Goal: Transaction & Acquisition: Purchase product/service

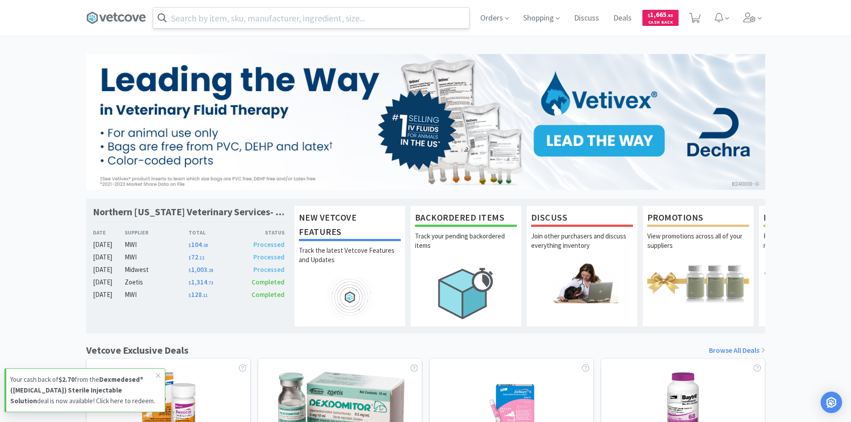
click at [274, 15] on input "text" at bounding box center [311, 18] width 316 height 21
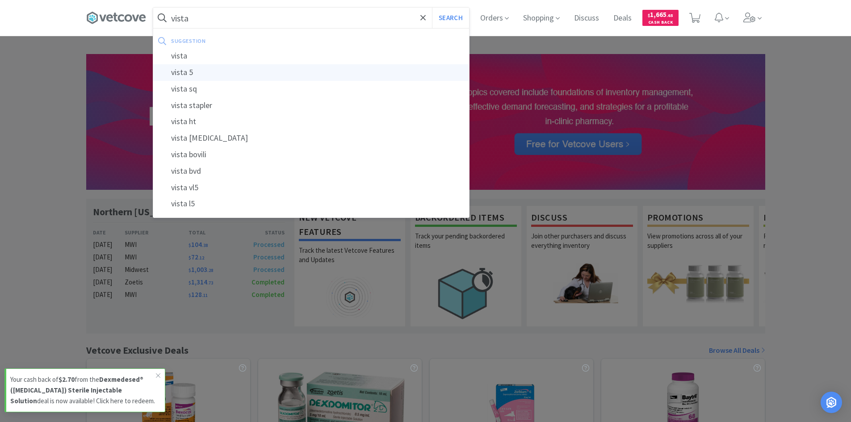
click at [197, 76] on div "vista 5" at bounding box center [311, 72] width 316 height 17
type input "vista 5"
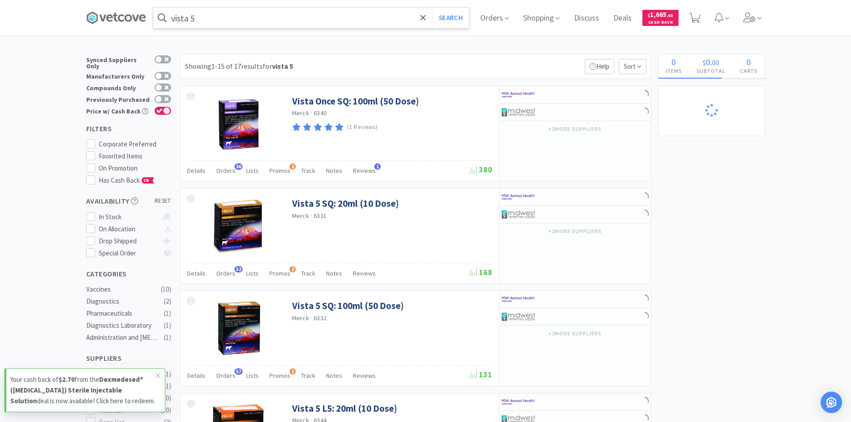
select select "50"
select select "1"
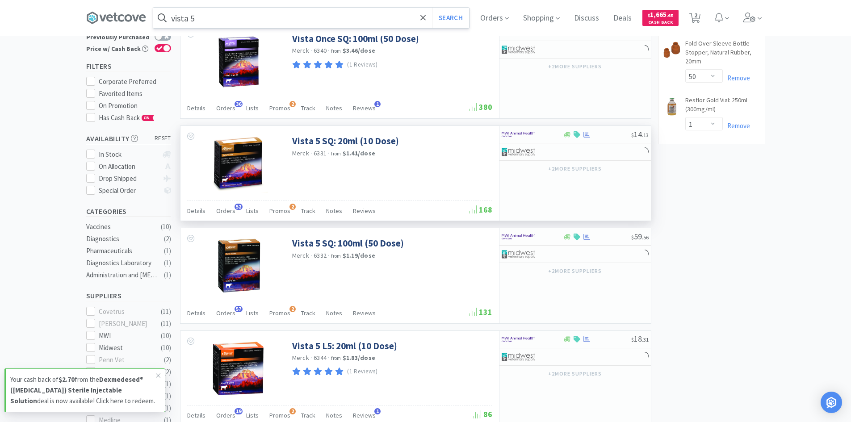
scroll to position [134, 0]
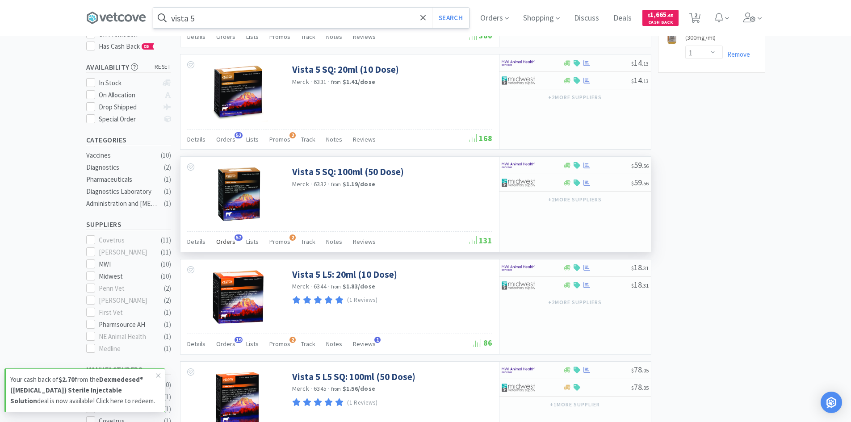
click at [222, 242] on span "Orders" at bounding box center [225, 242] width 19 height 8
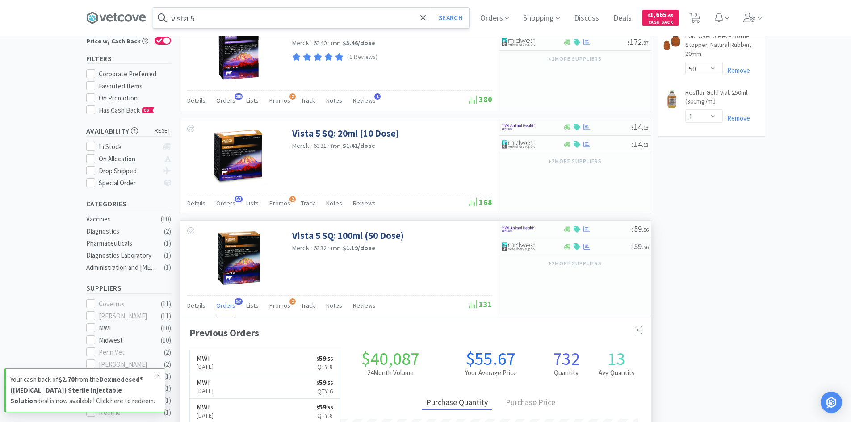
scroll to position [45, 0]
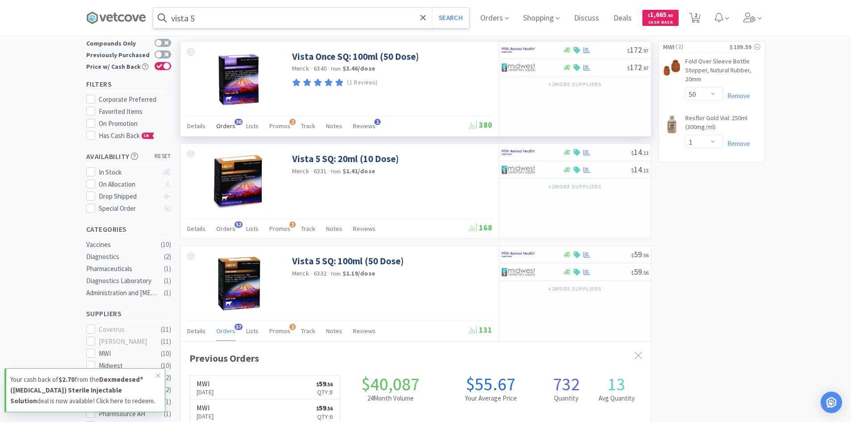
click at [233, 125] on span "Orders" at bounding box center [225, 126] width 19 height 8
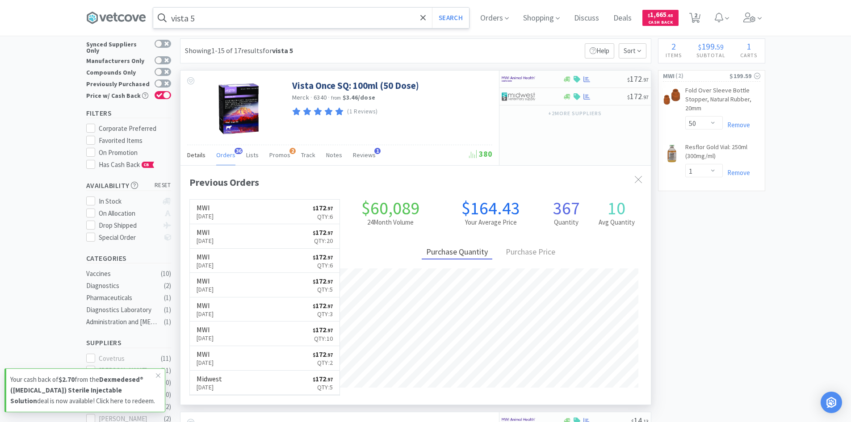
scroll to position [0, 0]
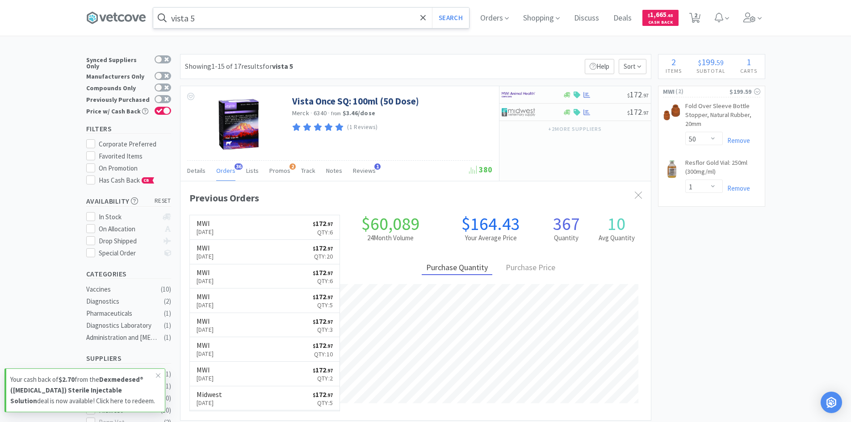
click at [216, 21] on input "vista 5" at bounding box center [311, 18] width 316 height 21
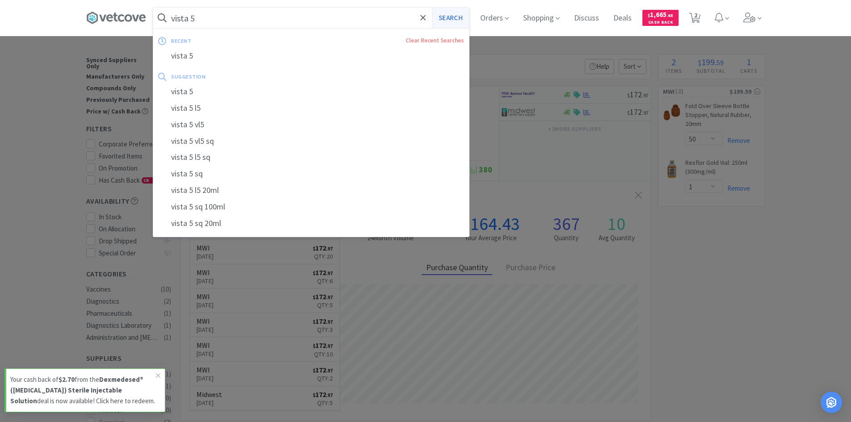
click at [459, 24] on button "Search" at bounding box center [450, 18] width 37 height 21
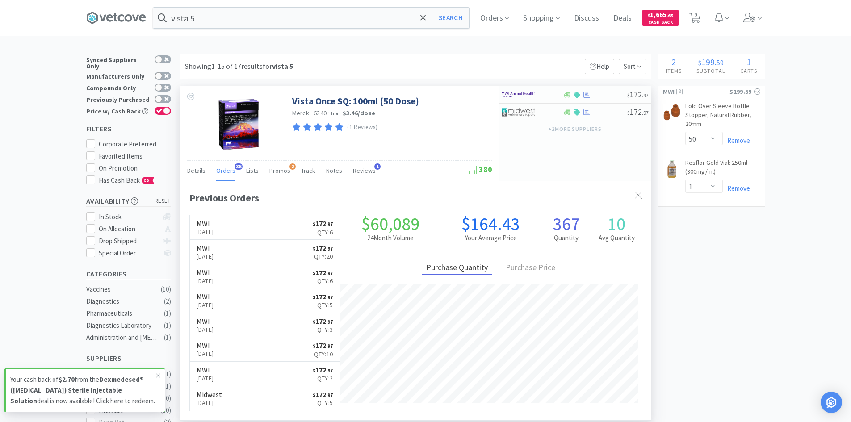
click at [218, 170] on span "Orders" at bounding box center [225, 171] width 19 height 8
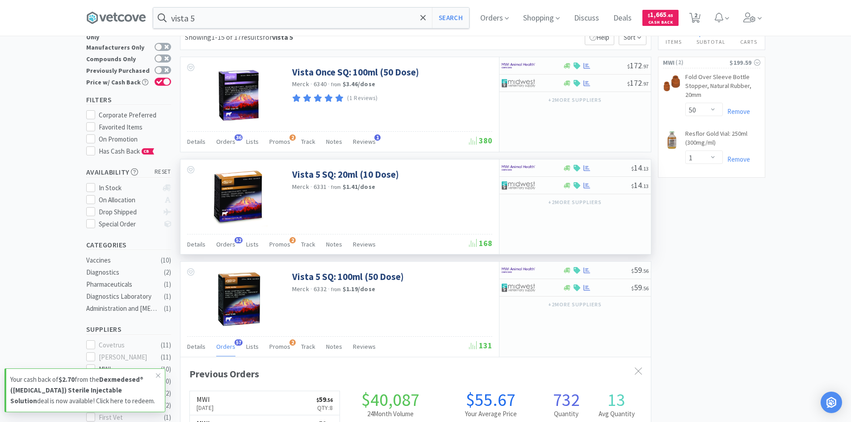
scroll to position [45, 0]
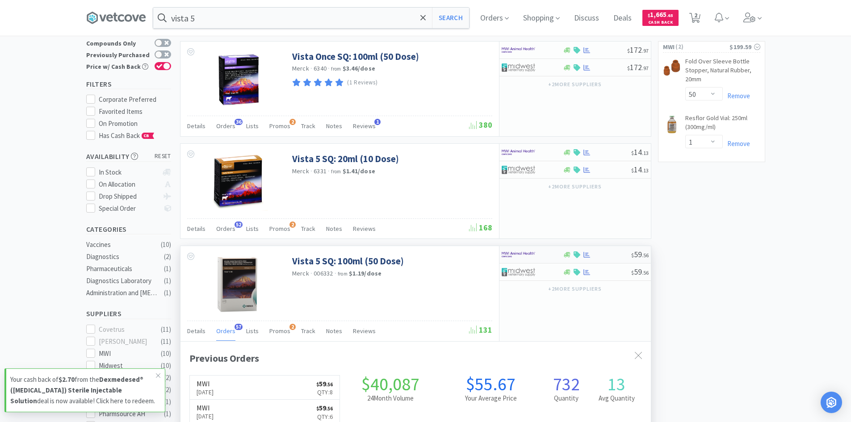
click at [533, 255] on img at bounding box center [519, 254] width 34 height 13
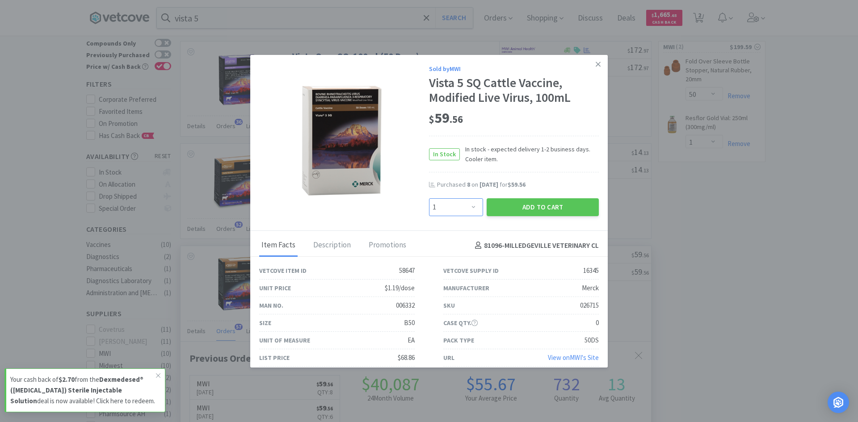
click at [466, 206] on select "Enter Quantity 1 2 3 4 5 6 7 8 9 10 11 12 13 14 15 16 17 18 19 20 Enter Quantity" at bounding box center [456, 207] width 54 height 18
select select "10"
click at [429, 198] on select "Enter Quantity 1 2 3 4 5 6 7 8 9 10 11 12 13 14 15 16 17 18 19 20 Enter Quantity" at bounding box center [456, 207] width 54 height 18
click at [503, 211] on button "Add to Cart" at bounding box center [542, 207] width 112 height 18
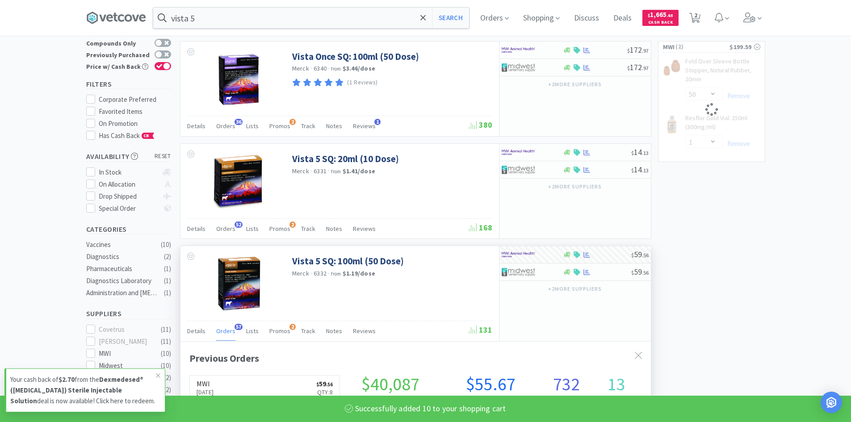
select select "10"
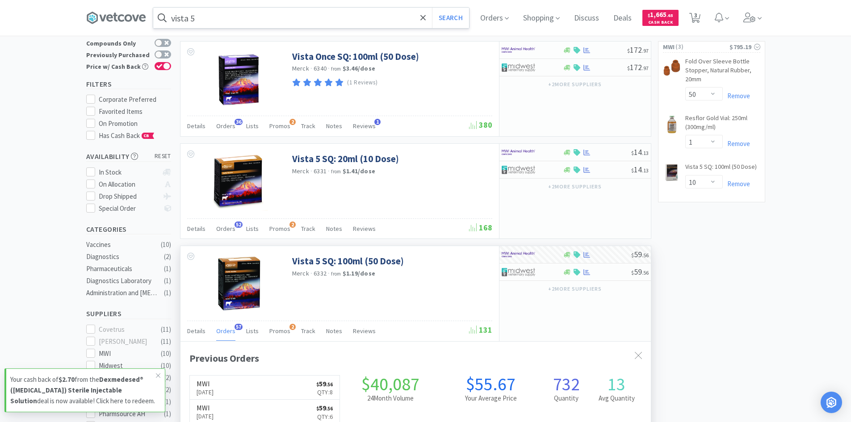
click at [199, 20] on input "vista 5" at bounding box center [311, 18] width 316 height 21
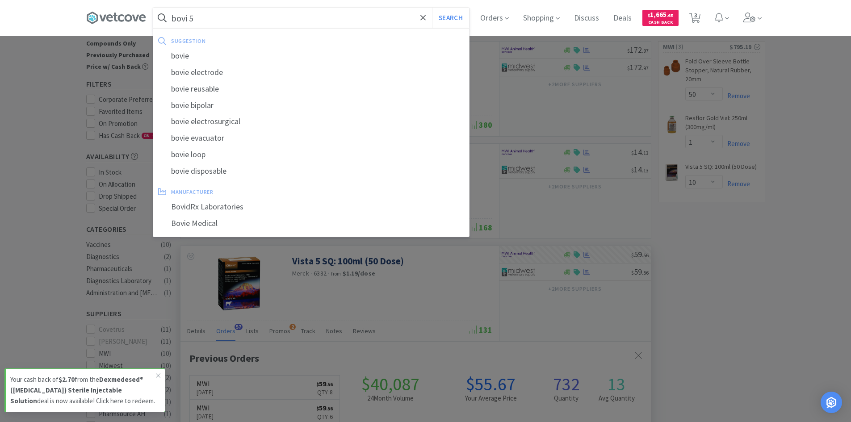
type input "bovi 5"
click at [432, 8] on button "Search" at bounding box center [450, 18] width 37 height 21
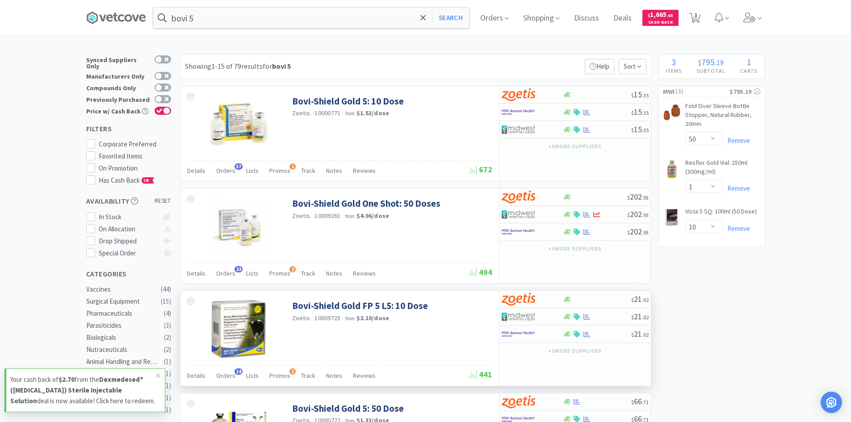
click at [384, 314] on strong "$2.10 / dose" at bounding box center [372, 318] width 33 height 8
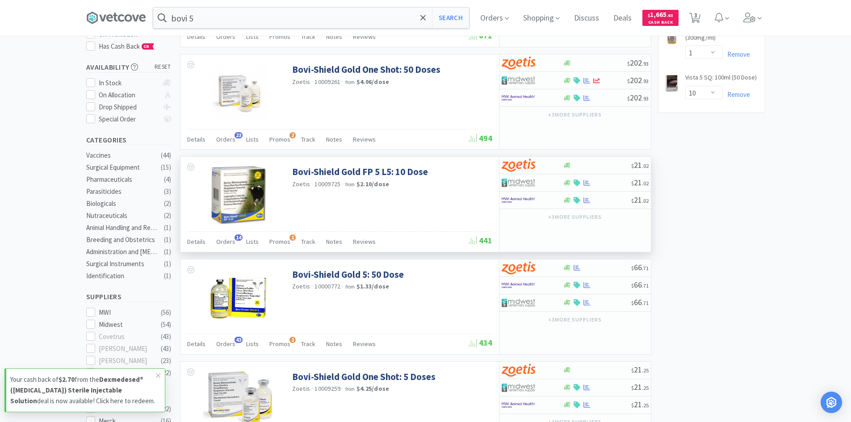
scroll to position [179, 0]
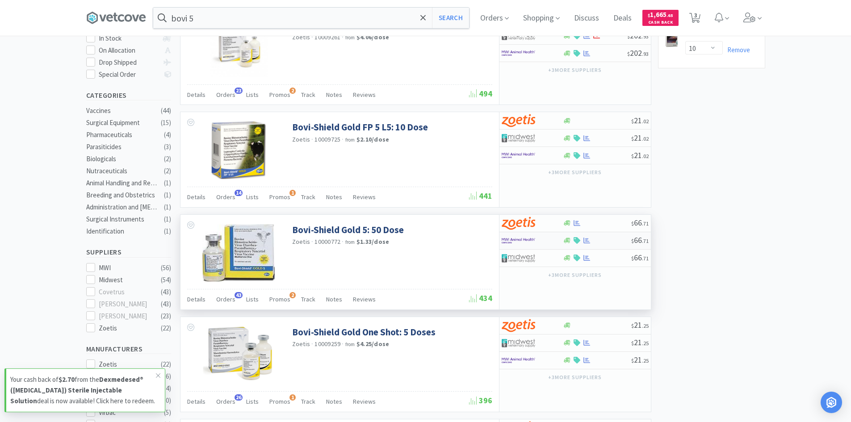
click at [551, 240] on div at bounding box center [532, 240] width 61 height 15
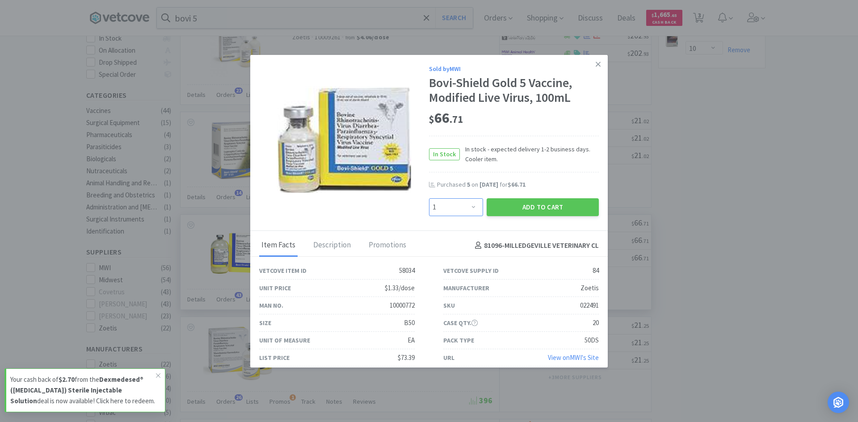
click at [467, 208] on select "Enter Quantity 1 2 3 4 5 6 7 8 9 10 11 12 13 14 15 16 17 18 19 20 Enter Quantity" at bounding box center [456, 207] width 54 height 18
select select "20"
click at [429, 198] on select "Enter Quantity 1 2 3 4 5 6 7 8 9 10 11 12 13 14 15 16 17 18 19 20 Enter Quantity" at bounding box center [456, 207] width 54 height 18
click at [521, 211] on button "Add to Cart" at bounding box center [542, 207] width 112 height 18
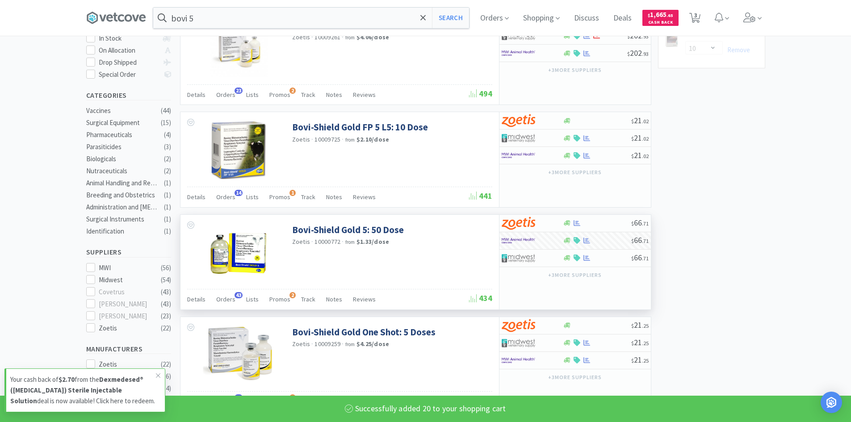
select select "20"
select select "1"
select select "50"
select select "10"
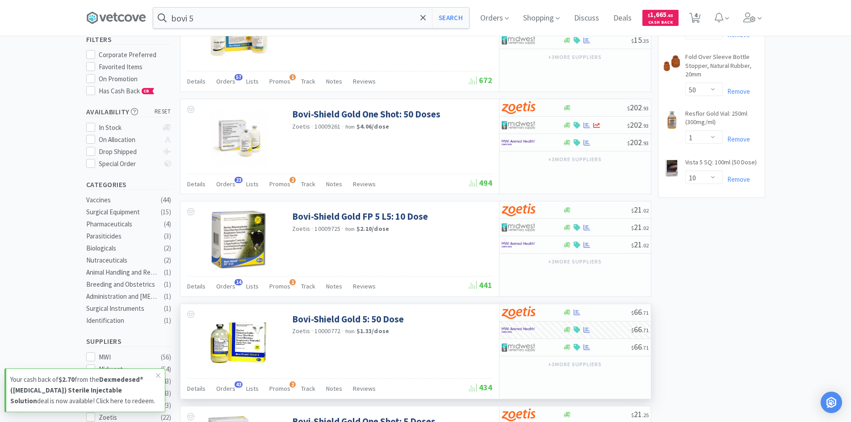
scroll to position [45, 0]
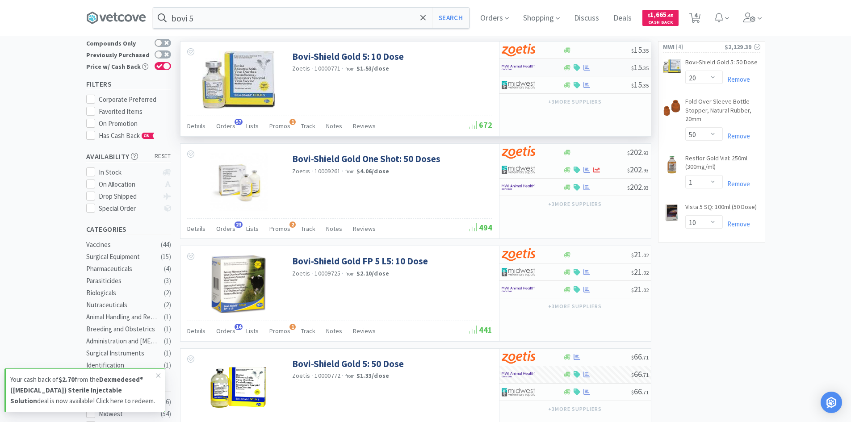
click at [583, 64] on div at bounding box center [586, 67] width 9 height 7
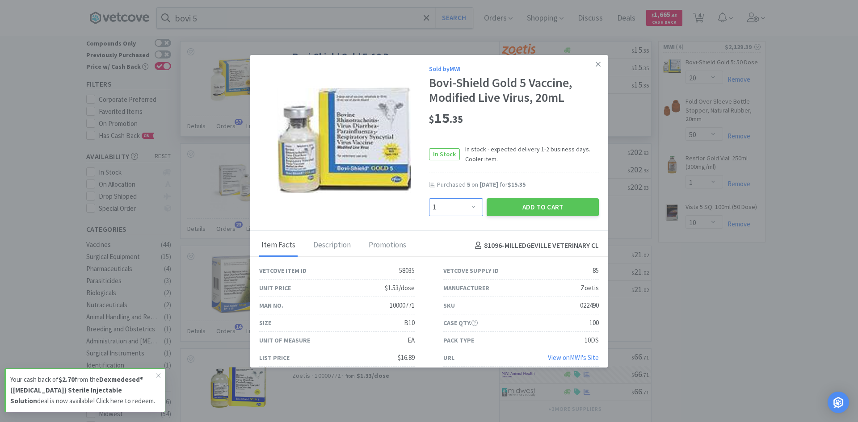
click at [469, 205] on select "Enter Quantity 1 2 3 4 5 6 7 8 9 10 11 12 13 14 15 16 17 18 19 20 Enter Quantity" at bounding box center [456, 207] width 54 height 18
select select "20"
click at [429, 198] on select "Enter Quantity 1 2 3 4 5 6 7 8 9 10 11 12 13 14 15 16 17 18 19 20 Enter Quantity" at bounding box center [456, 207] width 54 height 18
click at [525, 209] on button "Add to Cart" at bounding box center [542, 207] width 112 height 18
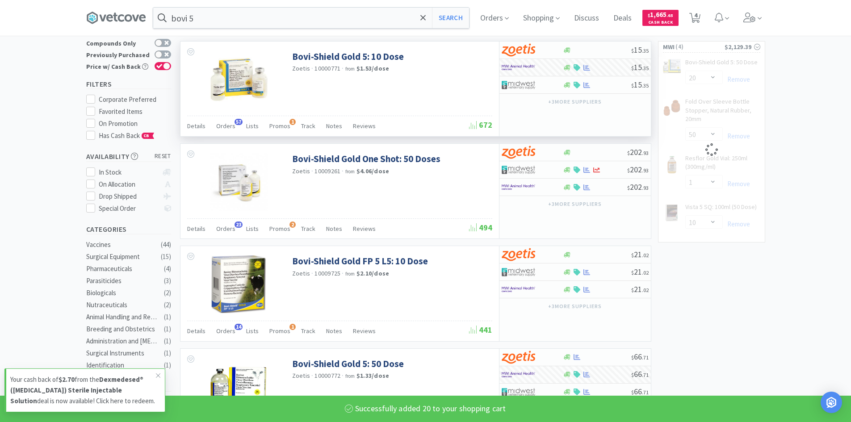
select select "20"
select select "1"
select select "50"
select select "10"
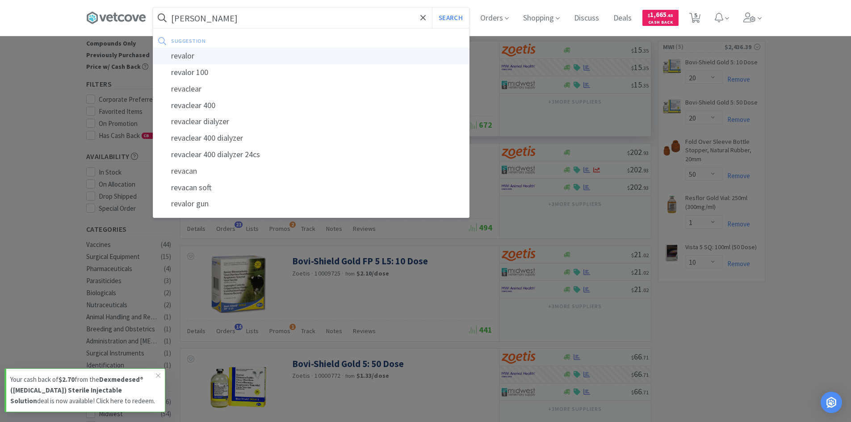
click at [188, 56] on div "revalor" at bounding box center [311, 56] width 316 height 17
type input "revalor"
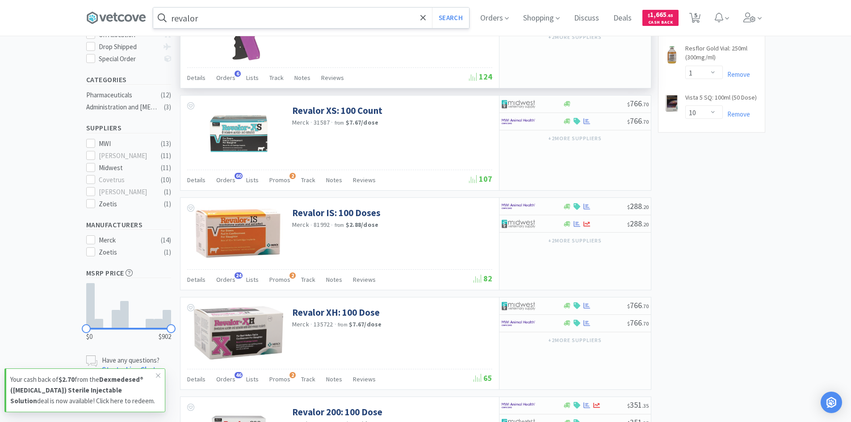
scroll to position [223, 0]
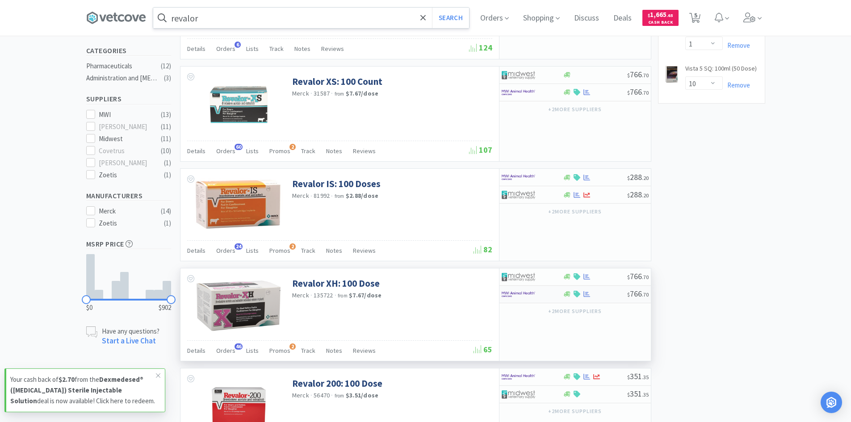
click at [591, 295] on div at bounding box center [586, 294] width 9 height 7
select select "1"
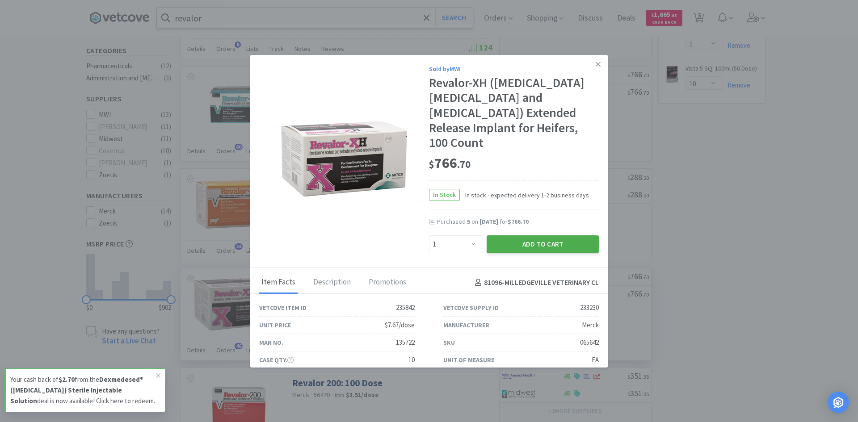
click at [531, 235] on button "Add to Cart" at bounding box center [542, 244] width 112 height 18
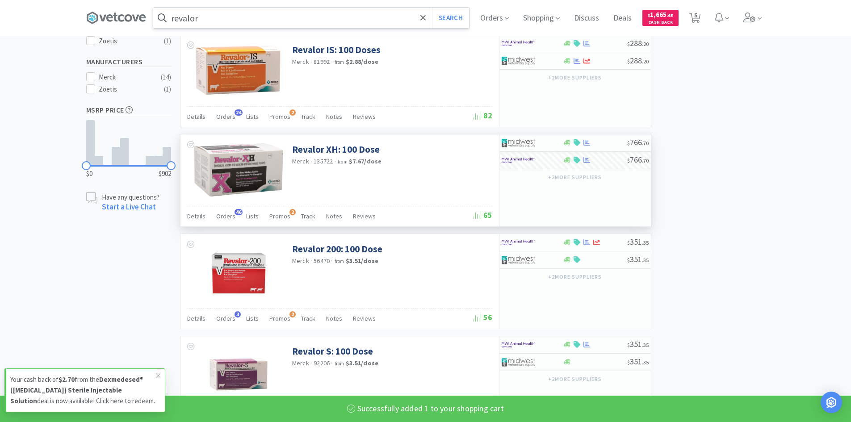
select select "1"
select select "10"
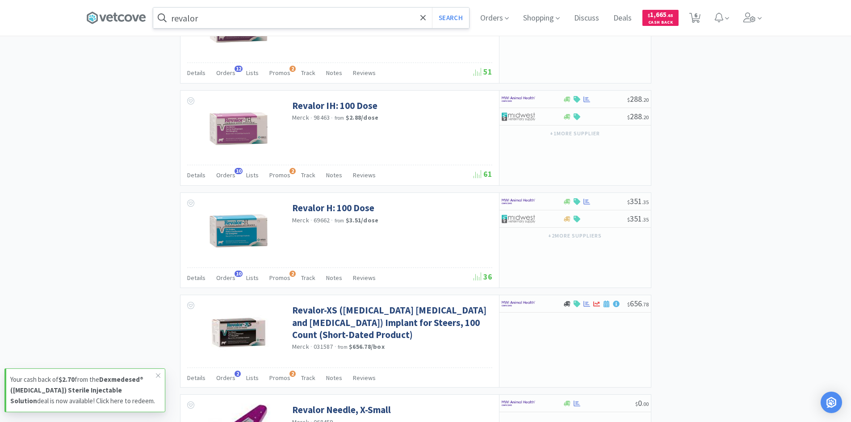
scroll to position [759, 0]
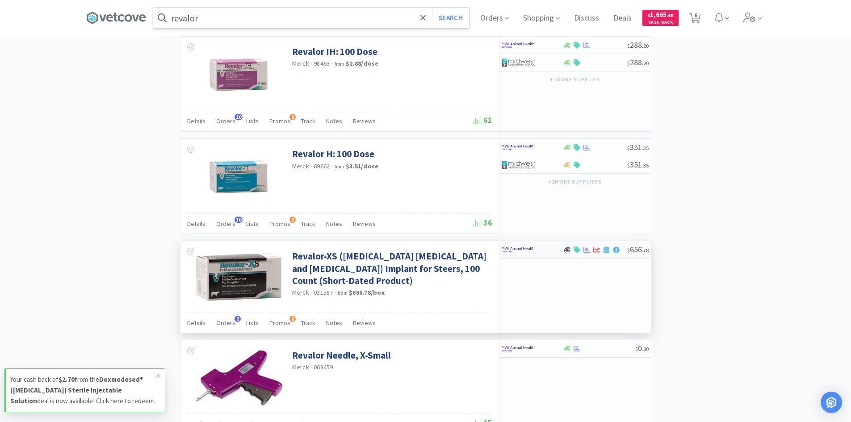
click at [521, 253] on img at bounding box center [519, 249] width 34 height 13
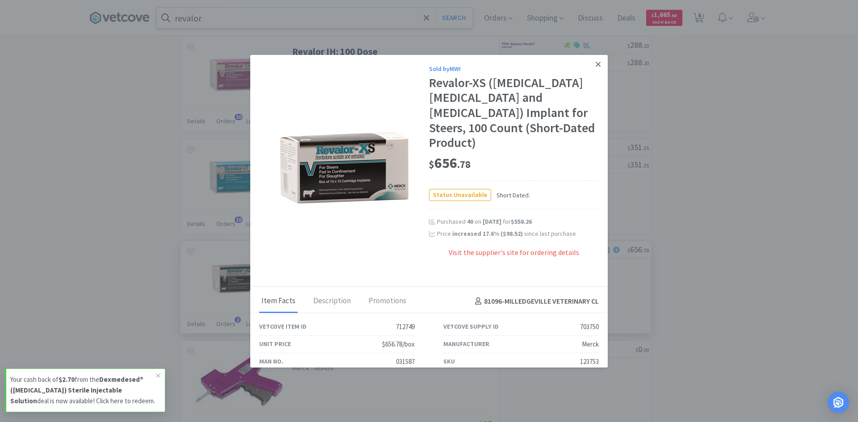
click at [595, 65] on icon at bounding box center [597, 64] width 5 height 5
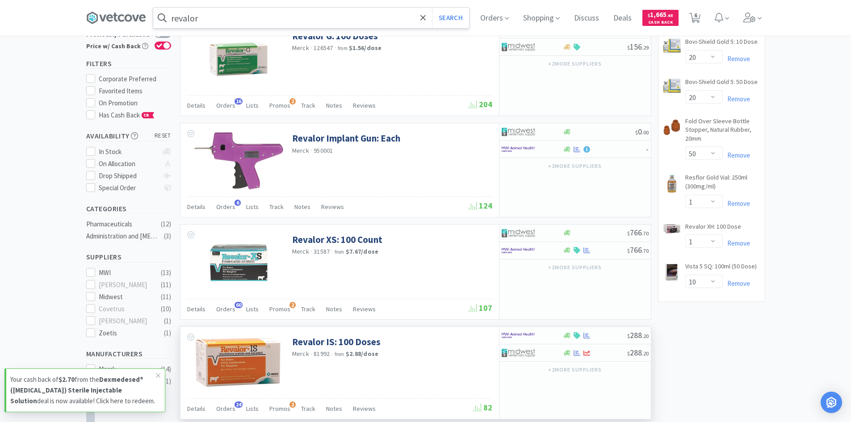
scroll to position [45, 0]
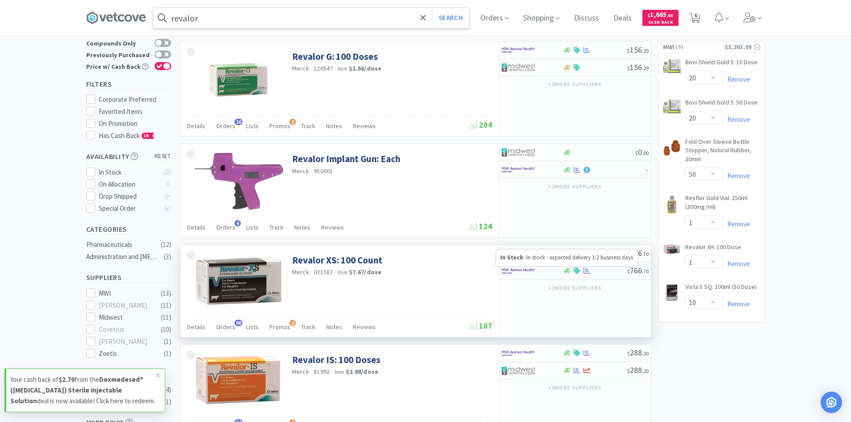
click at [567, 274] on icon at bounding box center [567, 271] width 7 height 7
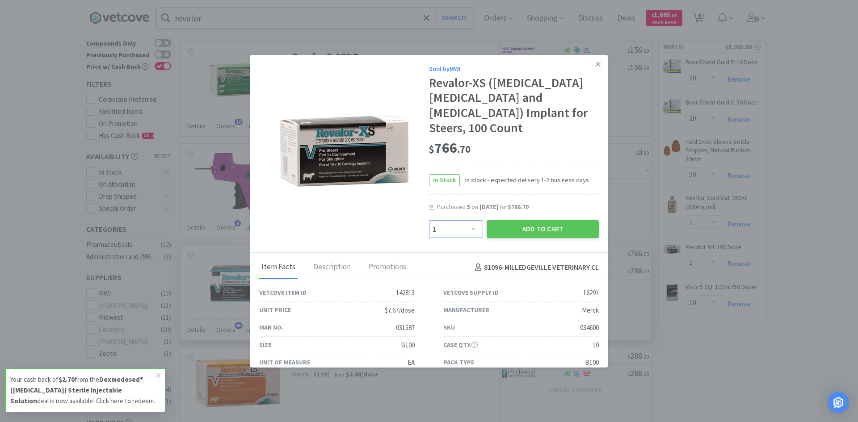
click at [468, 220] on select "Enter Quantity 1 2 3 4 5 6 7 8 9 10 11 12 13 14 15 16 17 18 19 20 Enter Quantity" at bounding box center [456, 229] width 54 height 18
select select "10"
click at [429, 220] on select "Enter Quantity 1 2 3 4 5 6 7 8 9 10 11 12 13 14 15 16 17 18 19 20 Enter Quantity" at bounding box center [456, 229] width 54 height 18
click at [509, 220] on button "Add to Cart" at bounding box center [542, 229] width 112 height 18
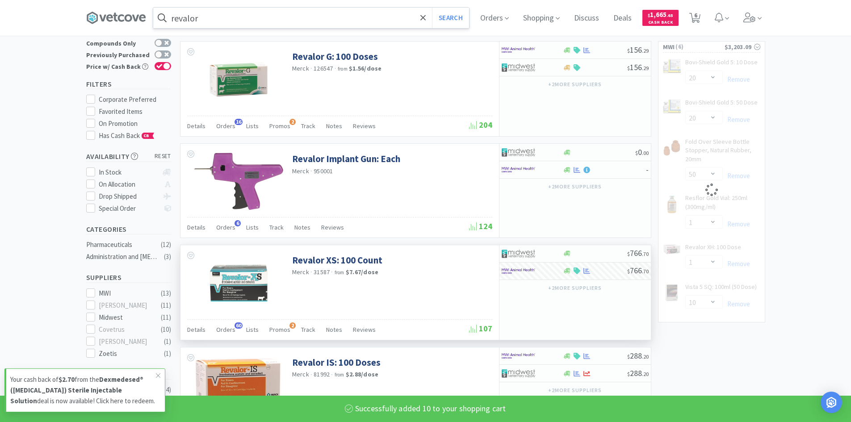
select select "10"
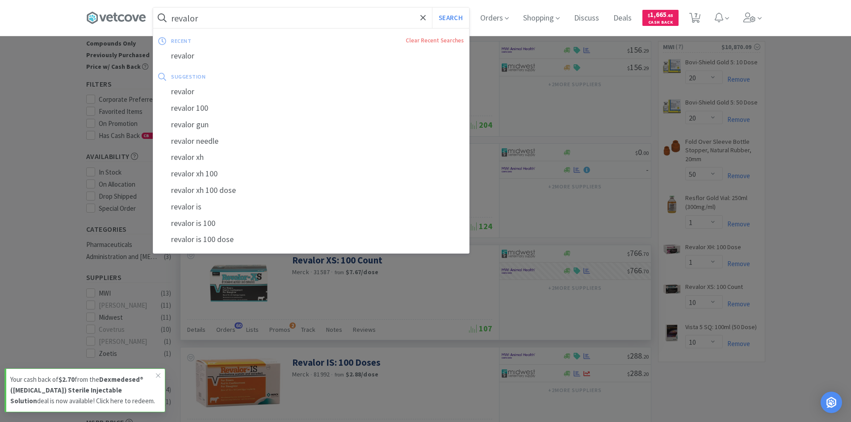
click at [210, 21] on input "revalor" at bounding box center [311, 18] width 316 height 21
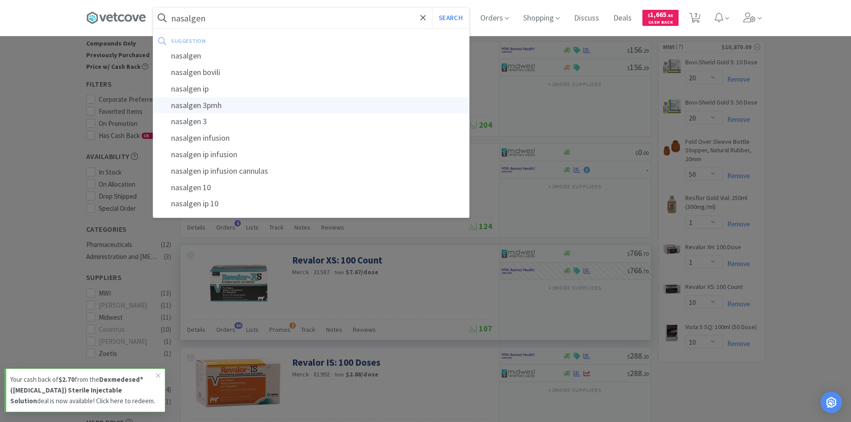
click at [218, 105] on div "nasalgen 3pmh" at bounding box center [311, 105] width 316 height 17
type input "nasalgen 3pmh"
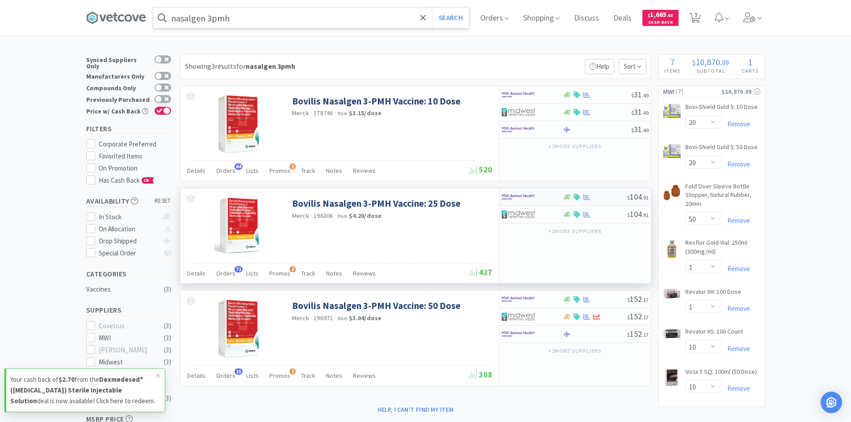
click at [547, 197] on div at bounding box center [526, 196] width 49 height 15
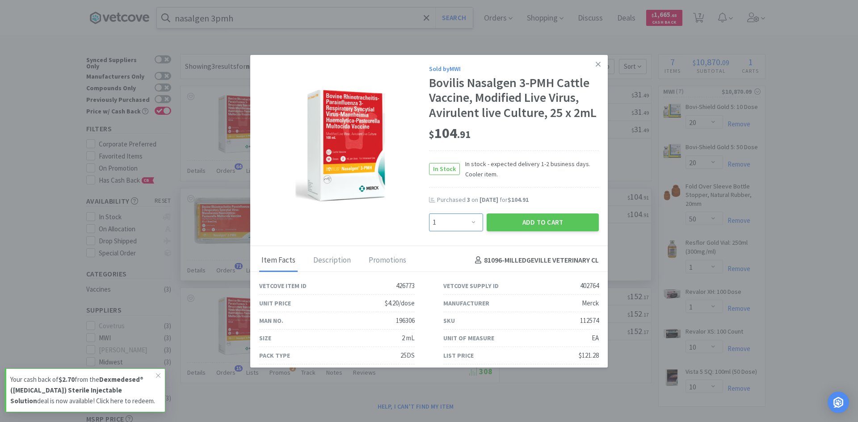
drag, startPoint x: 468, startPoint y: 220, endPoint x: 467, endPoint y: 215, distance: 4.7
click at [468, 220] on select "Enter Quantity 1 2 3 4 5 6 7 8 9 10 11 12 13 14 15 16 17 18 19 20 Enter Quantity" at bounding box center [456, 223] width 54 height 18
select select "2"
click at [429, 214] on select "Enter Quantity 1 2 3 4 5 6 7 8 9 10 11 12 13 14 15 16 17 18 19 20 Enter Quantity" at bounding box center [456, 223] width 54 height 18
click at [544, 224] on button "Add to Cart" at bounding box center [542, 223] width 112 height 18
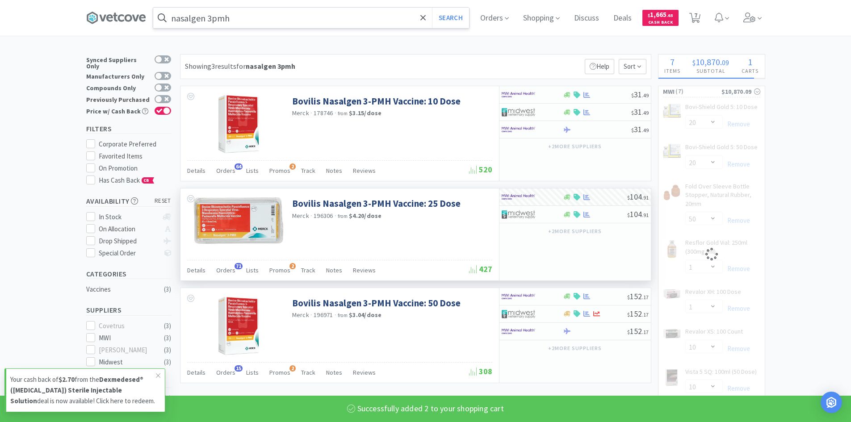
select select "2"
select select "1"
select select "50"
select select "10"
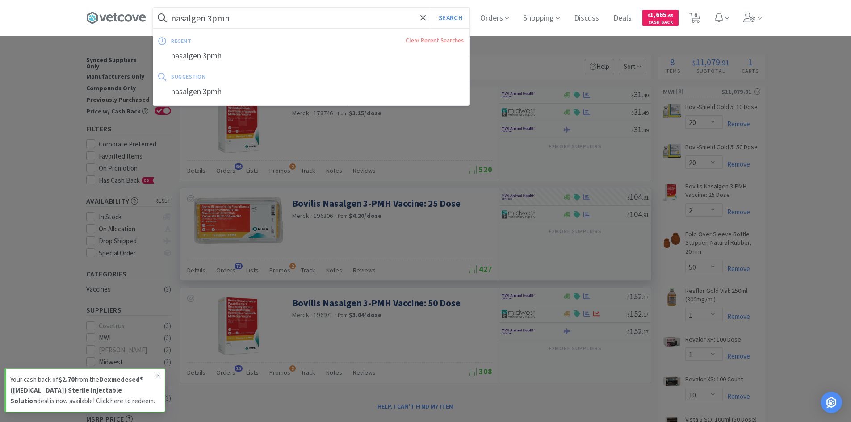
click at [230, 25] on input "nasalgen 3pmh" at bounding box center [311, 18] width 316 height 21
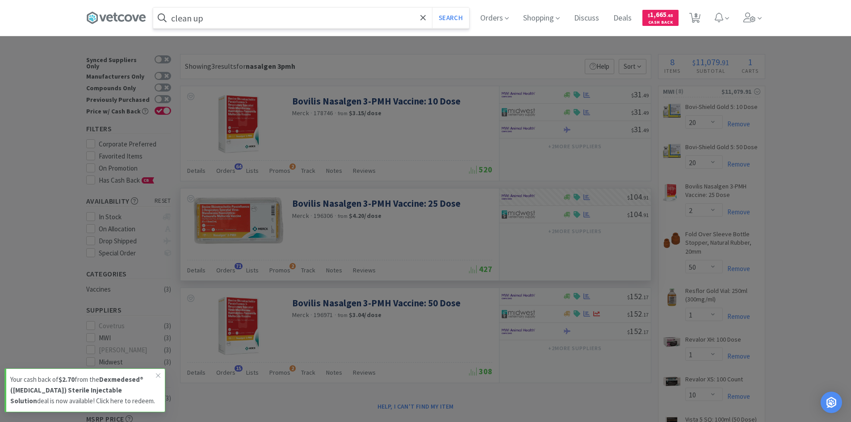
type input "clean up"
click at [432, 8] on button "Search" at bounding box center [450, 18] width 37 height 21
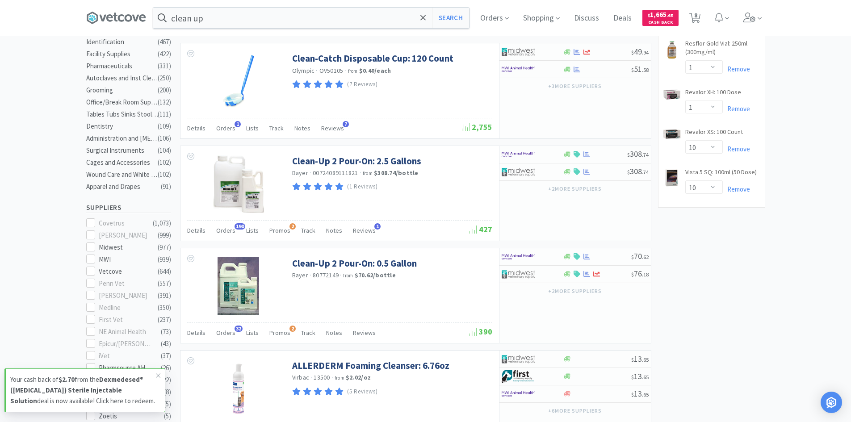
scroll to position [268, 0]
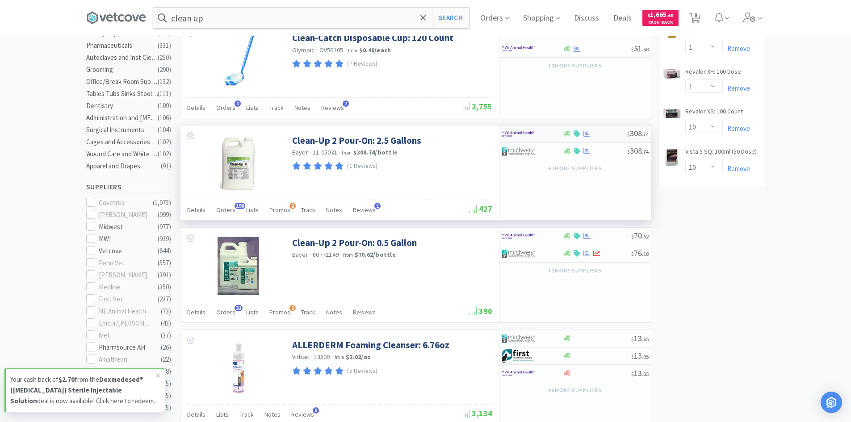
click at [597, 137] on div at bounding box center [595, 133] width 64 height 7
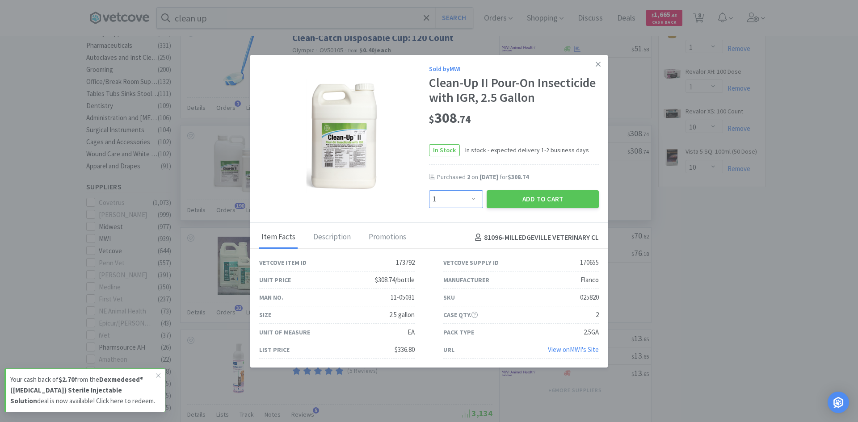
click at [471, 200] on select "Enter Quantity 1 2 3 4 5 6 7 8 9 10 11 12 13 14 15 16 17 18 19 20 Enter Quantity" at bounding box center [456, 199] width 54 height 18
select select "4"
click at [429, 190] on select "Enter Quantity 1 2 3 4 5 6 7 8 9 10 11 12 13 14 15 16 17 18 19 20 Enter Quantity" at bounding box center [456, 199] width 54 height 18
click at [526, 199] on button "Add to Cart" at bounding box center [542, 199] width 112 height 18
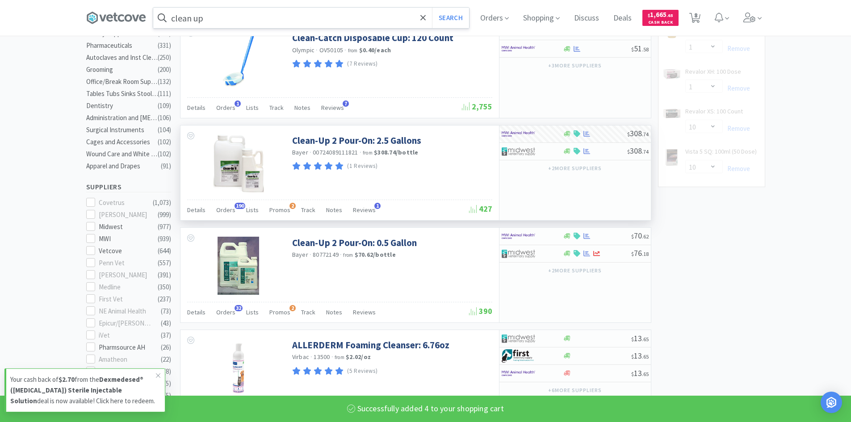
click at [236, 20] on input "clean up" at bounding box center [311, 18] width 316 height 21
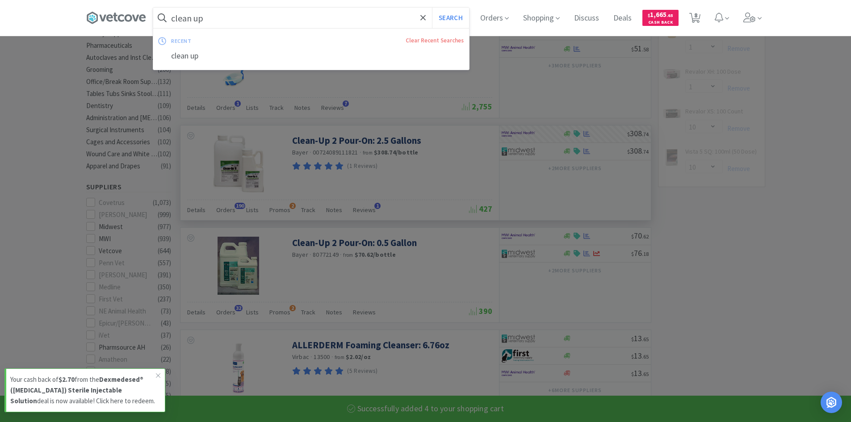
type input "s"
select select "4"
select select "1"
select select "50"
select select "10"
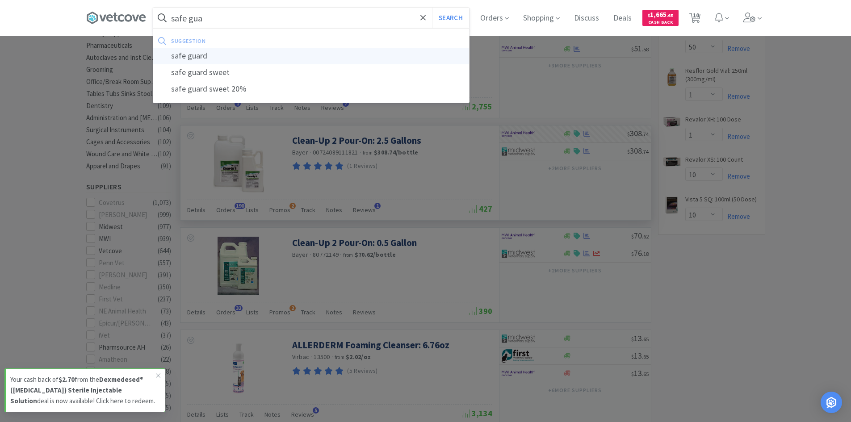
click at [198, 58] on div "safe guard" at bounding box center [311, 56] width 316 height 17
type input "safe guard"
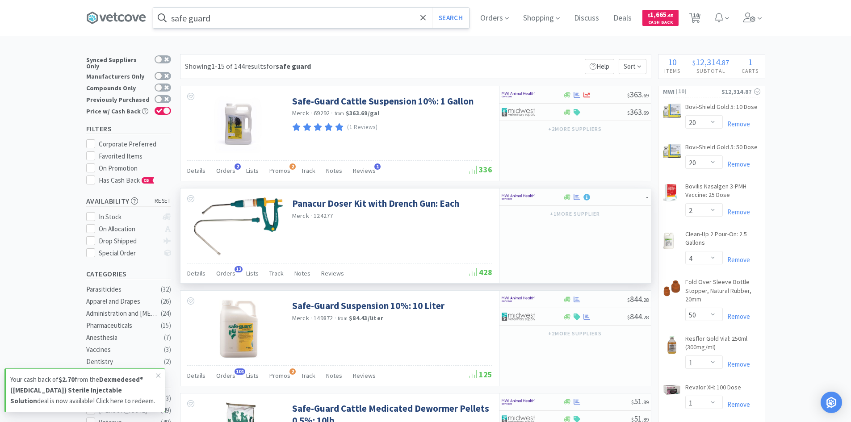
scroll to position [45, 0]
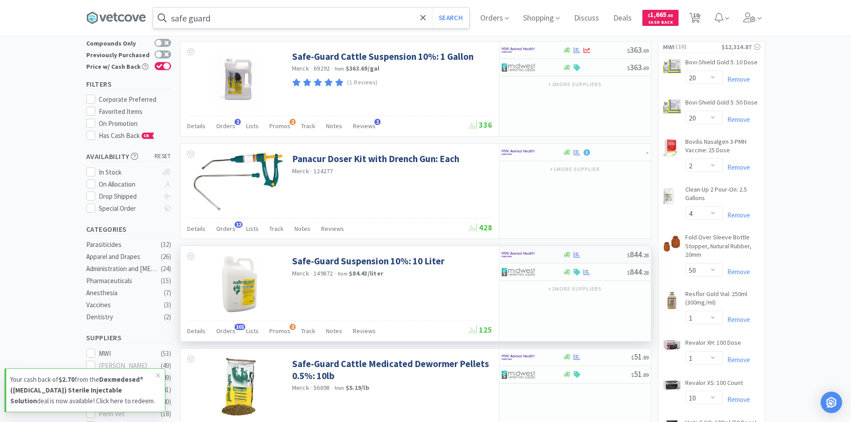
click at [523, 255] on img at bounding box center [519, 254] width 34 height 13
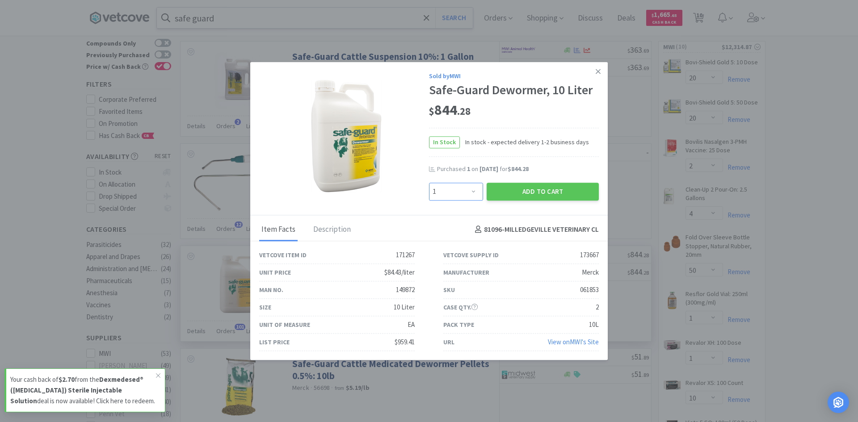
click at [472, 196] on select "Enter Quantity 1 2 3 4 5 6 7 8 9 10 11 12 13 14 15 16 17 18 19 20 Enter Quantity" at bounding box center [456, 192] width 54 height 18
select select "4"
click at [429, 183] on select "Enter Quantity 1 2 3 4 5 6 7 8 9 10 11 12 13 14 15 16 17 18 19 20 Enter Quantity" at bounding box center [456, 192] width 54 height 18
click at [537, 193] on button "Add to Cart" at bounding box center [542, 192] width 112 height 18
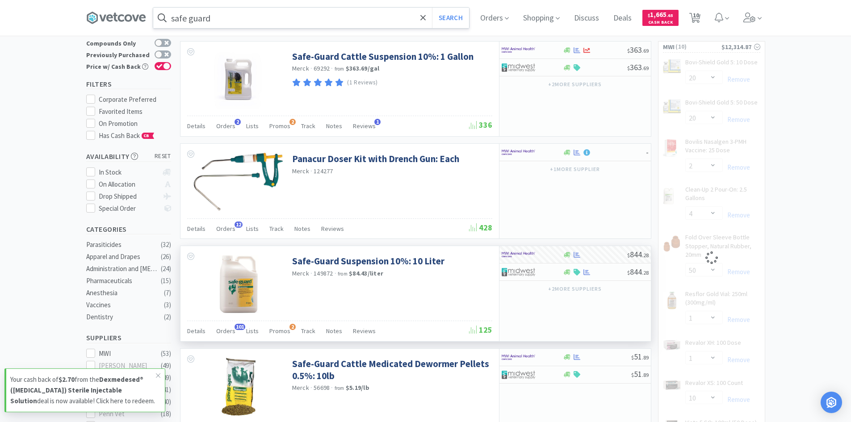
select select "4"
select select "10"
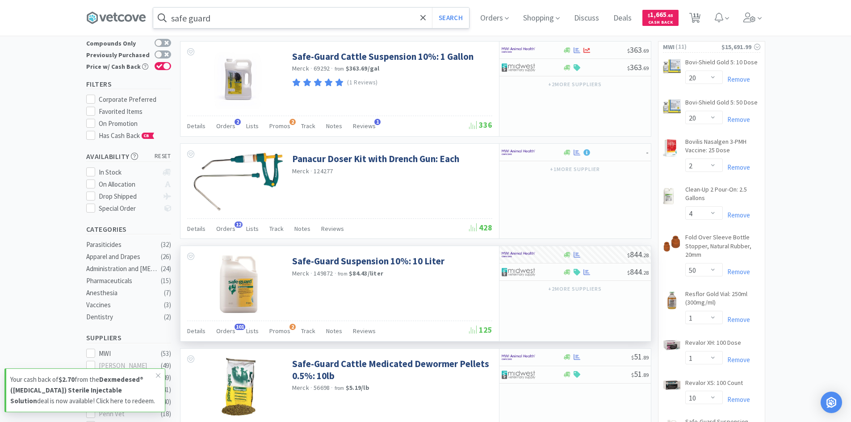
click at [239, 22] on input "safe guard" at bounding box center [311, 18] width 316 height 21
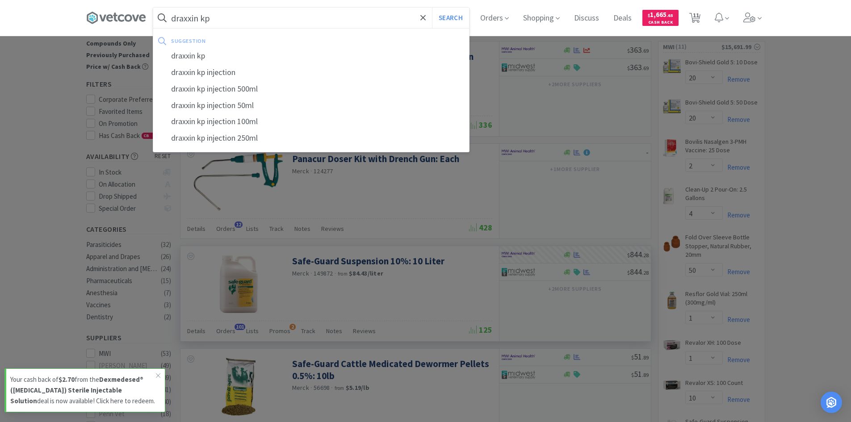
type input "draxxin kp"
click at [432, 8] on button "Search" at bounding box center [450, 18] width 37 height 21
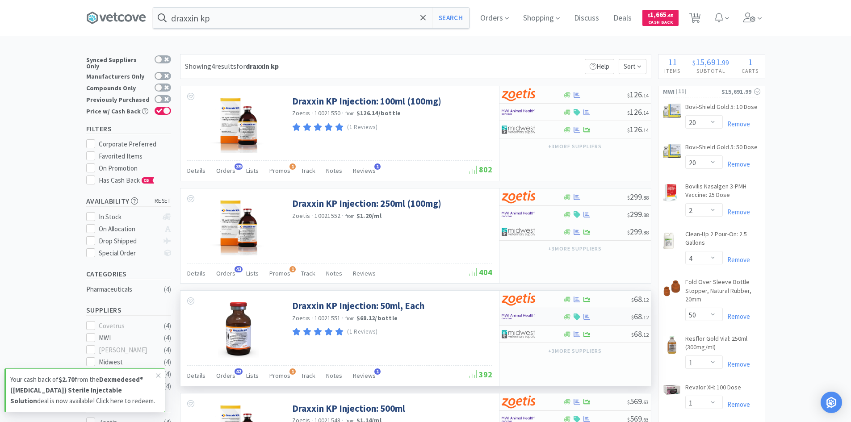
click at [552, 318] on div at bounding box center [532, 316] width 61 height 15
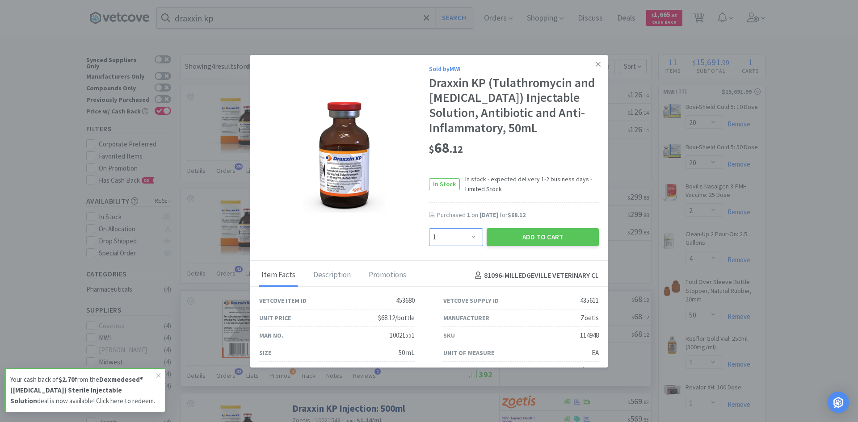
click at [470, 237] on select "Enter Quantity 1 2 3 4 5 6 7 8 9 10 11 12 13 14 15 16 17 18 19 20 Enter Quantity" at bounding box center [456, 237] width 54 height 18
select select "2"
click at [429, 228] on select "Enter Quantity 1 2 3 4 5 6 7 8 9 10 11 12 13 14 15 16 17 18 19 20 Enter Quantity" at bounding box center [456, 237] width 54 height 18
click at [515, 236] on button "Add to Cart" at bounding box center [542, 237] width 112 height 18
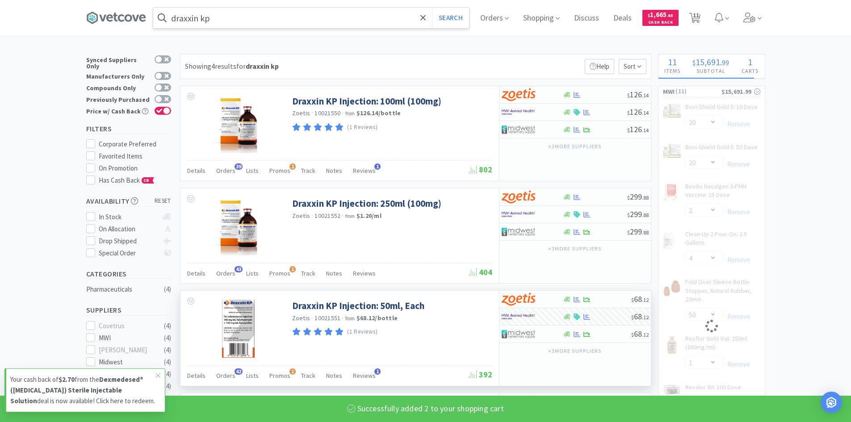
click at [221, 17] on input "draxxin kp" at bounding box center [311, 18] width 316 height 21
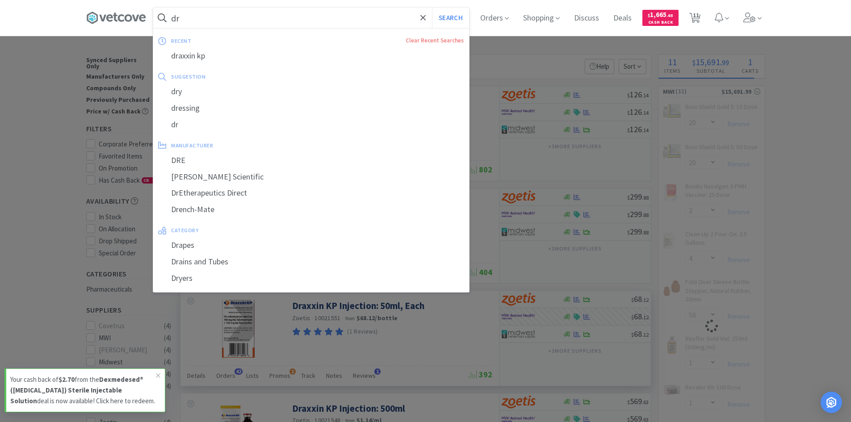
type input "dra"
select select "2"
select select "1"
select select "10"
select select "4"
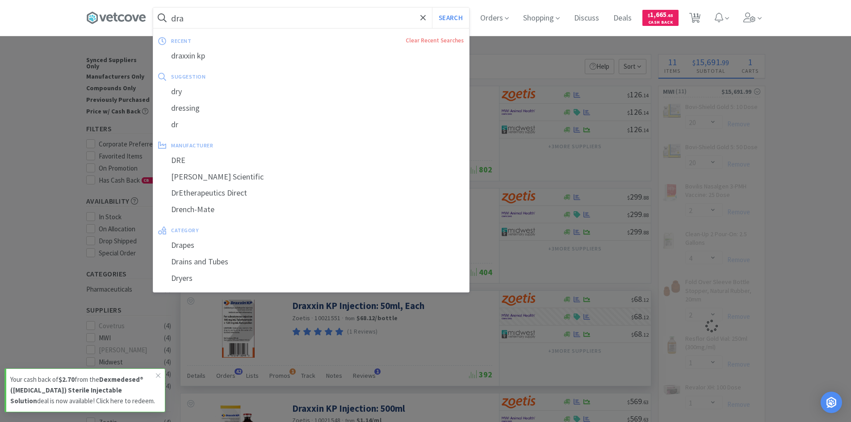
select select "50"
select select "10"
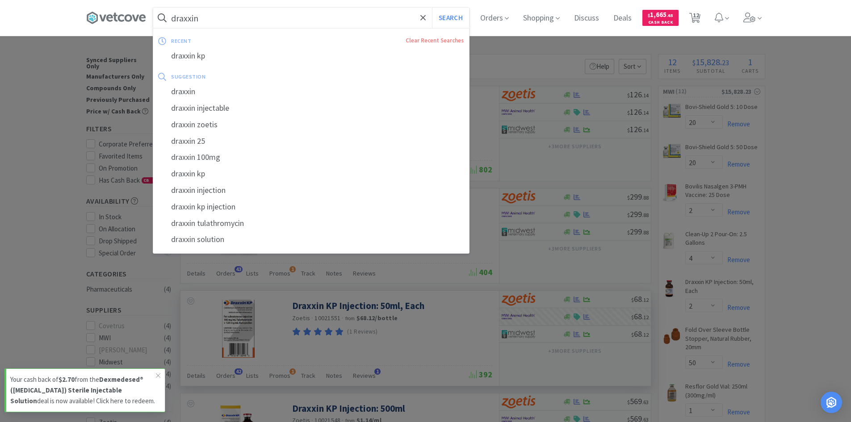
type input "draxxin"
click at [432, 8] on button "Search" at bounding box center [450, 18] width 37 height 21
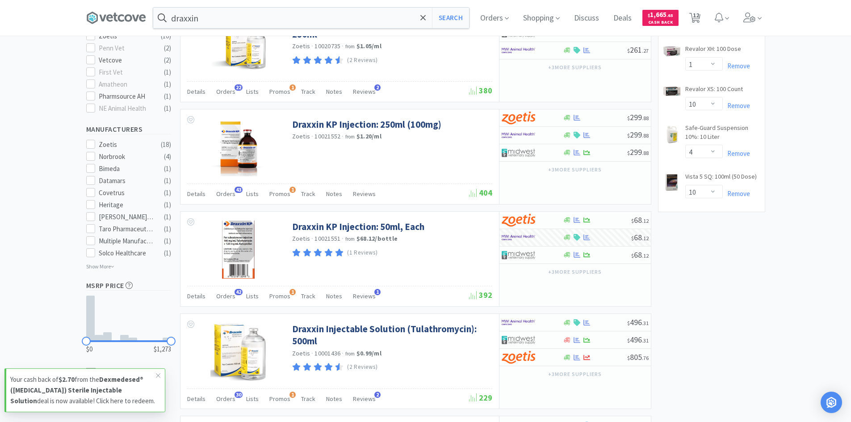
scroll to position [402, 0]
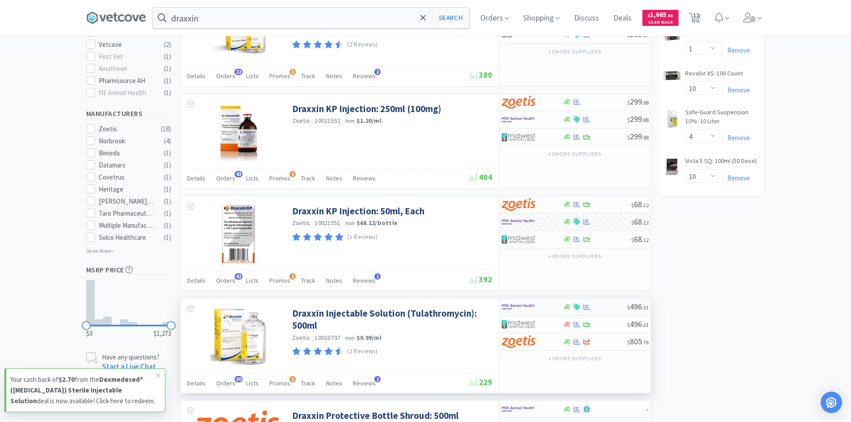
click at [538, 308] on div at bounding box center [526, 306] width 49 height 15
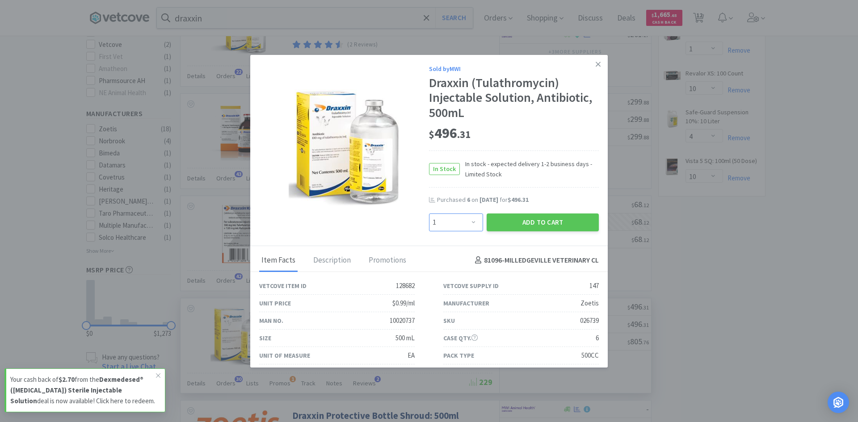
click at [469, 222] on select "Enter Quantity 1 2 3 4 5 6 7 8 9 10 11 12 13 14 15 16 17 18 19 20 Enter Quantity" at bounding box center [456, 223] width 54 height 18
select select "6"
click at [429, 214] on select "Enter Quantity 1 2 3 4 5 6 7 8 9 10 11 12 13 14 15 16 17 18 19 20 Enter Quantity" at bounding box center [456, 223] width 54 height 18
click at [533, 222] on button "Add to Cart" at bounding box center [542, 223] width 112 height 18
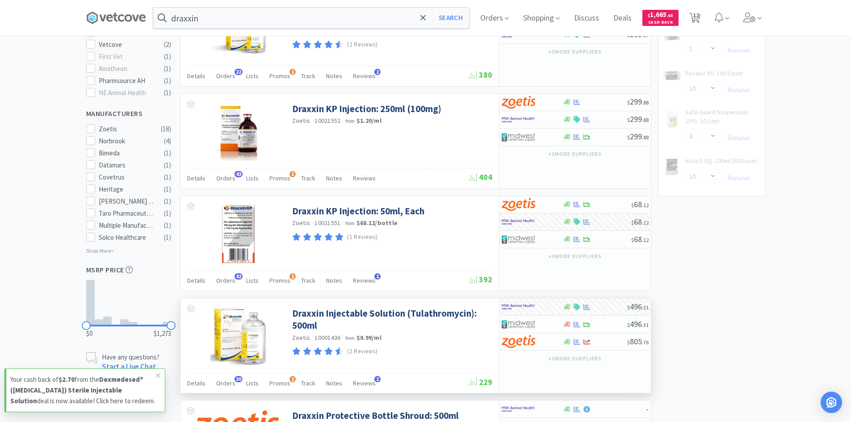
select select "6"
select select "2"
select select "1"
select select "10"
select select "4"
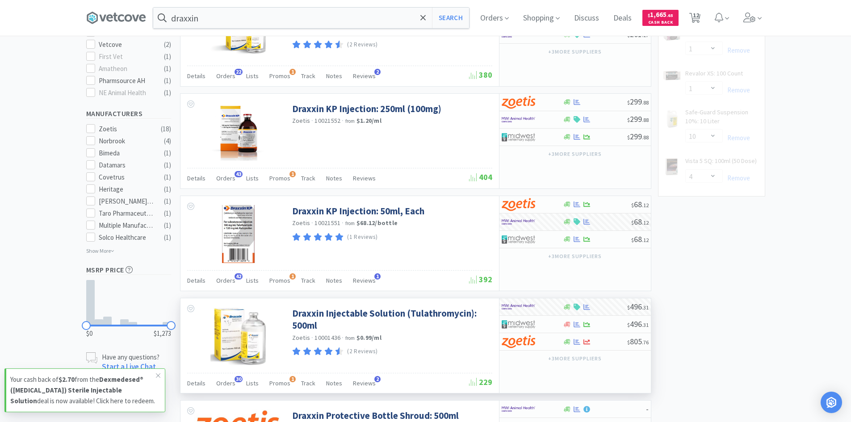
select select "50"
select select "10"
click at [209, 18] on input "draxxin" at bounding box center [311, 18] width 316 height 21
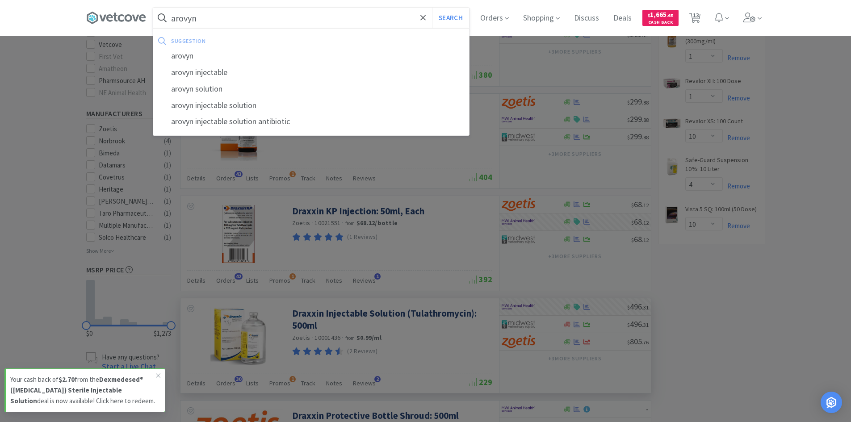
type input "arovyn"
click at [432, 8] on button "Search" at bounding box center [450, 18] width 37 height 21
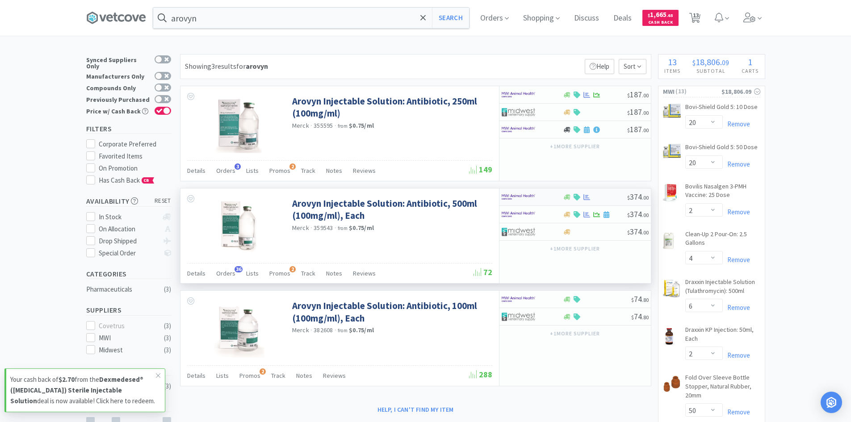
click at [551, 200] on div at bounding box center [532, 196] width 61 height 15
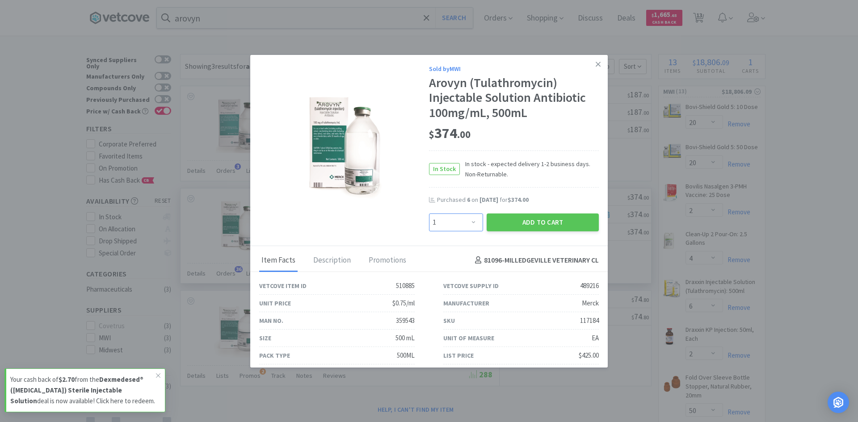
click at [473, 221] on select "Enter Quantity 1 2 3 4 5 6 7 8 9 10 11 12 13 14 15 16 17 18 19 20 Enter Quantity" at bounding box center [456, 223] width 54 height 18
select select "6"
click at [429, 214] on select "Enter Quantity 1 2 3 4 5 6 7 8 9 10 11 12 13 14 15 16 17 18 19 20 Enter Quantity" at bounding box center [456, 223] width 54 height 18
click at [554, 223] on button "Add to Cart" at bounding box center [542, 223] width 112 height 18
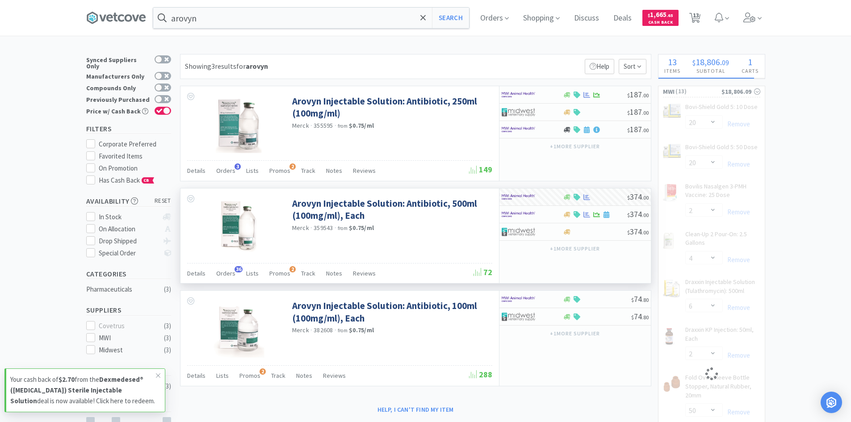
select select "6"
select select "20"
select select "2"
select select "4"
select select "6"
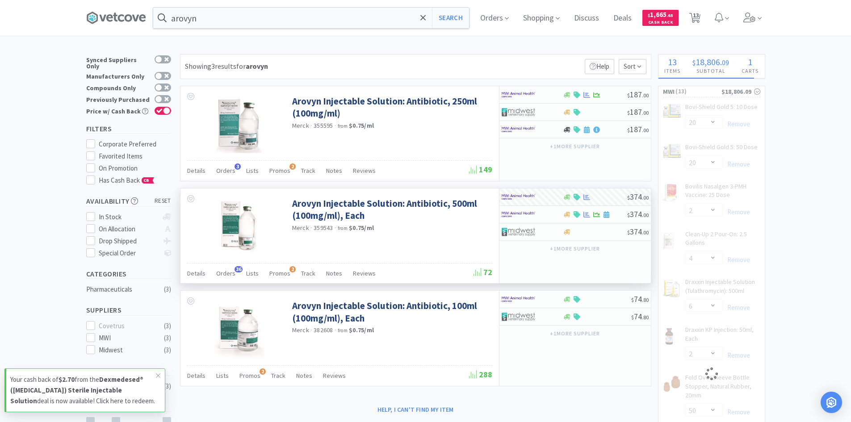
select select "2"
select select "1"
select select "10"
select select "4"
select select "50"
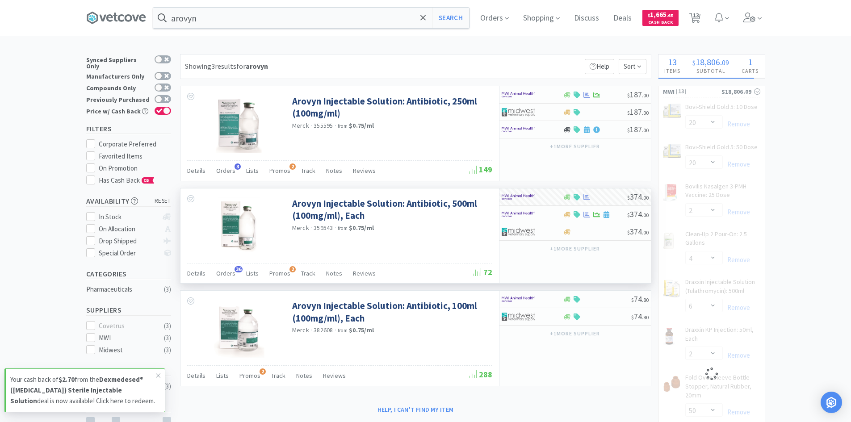
select select "10"
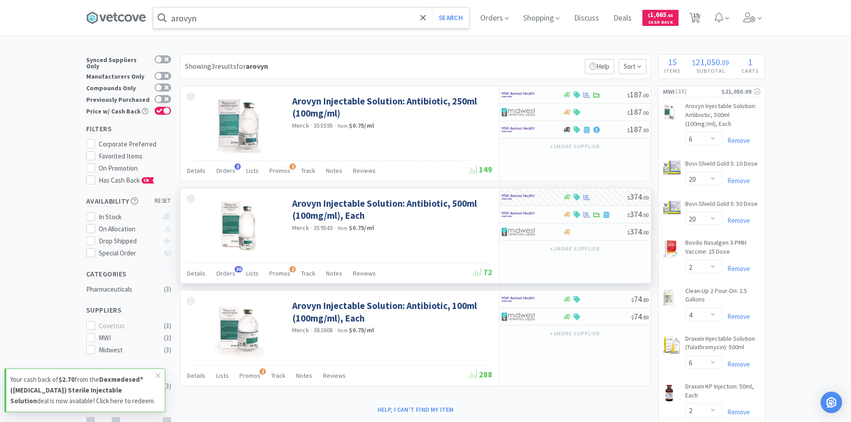
click at [205, 25] on input "arovyn" at bounding box center [311, 18] width 316 height 21
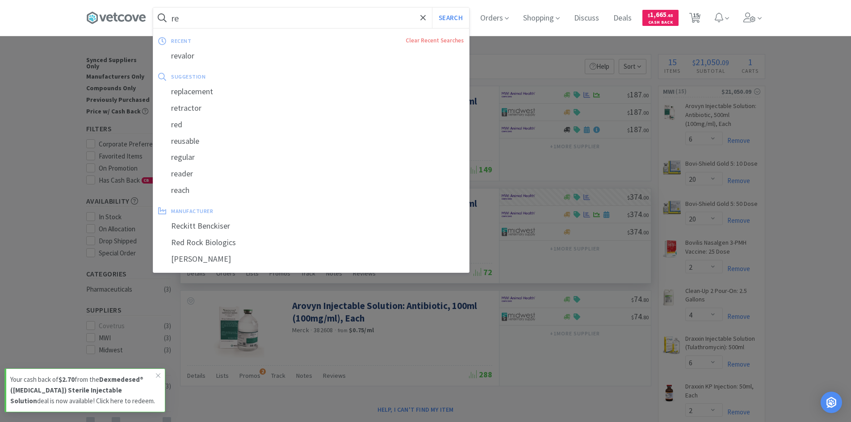
type input "r"
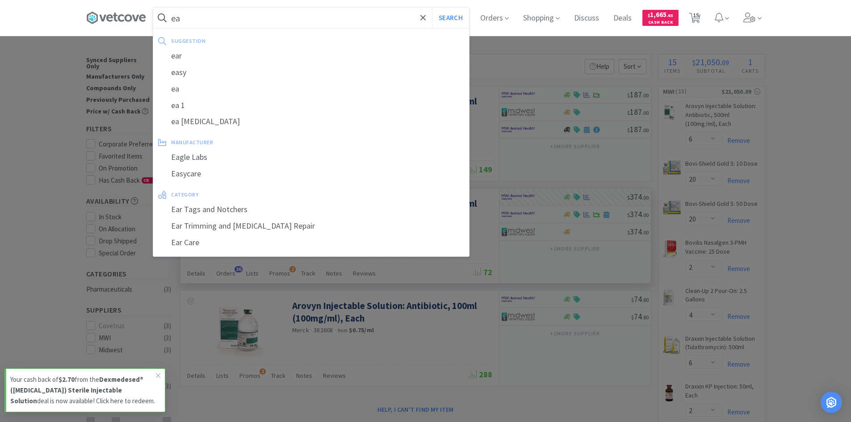
type input "e"
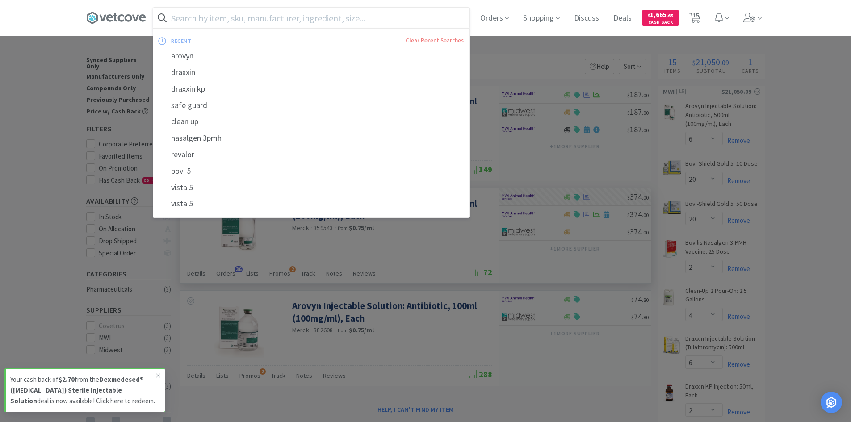
type input "x"
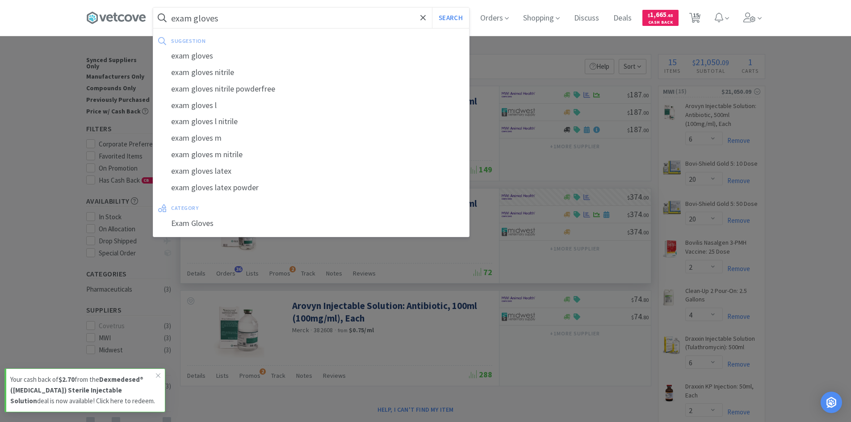
type input "exam gloves"
click at [432, 8] on button "Search" at bounding box center [450, 18] width 37 height 21
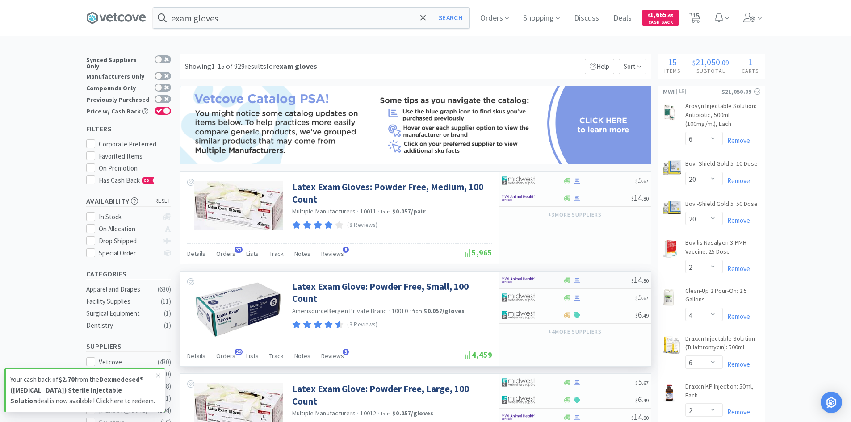
click at [545, 282] on div at bounding box center [526, 279] width 49 height 15
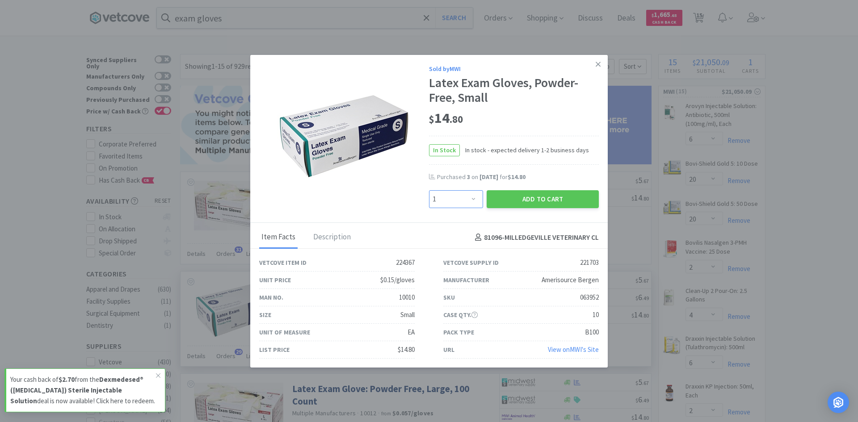
drag, startPoint x: 473, startPoint y: 200, endPoint x: 473, endPoint y: 196, distance: 4.6
click at [473, 200] on select "Enter Quantity 1 2 3 4 5 6 7 8 9 10 11 12 13 14 15 16 17 18 19 20 Enter Quantity" at bounding box center [456, 199] width 54 height 18
select select "3"
click at [429, 190] on select "Enter Quantity 1 2 3 4 5 6 7 8 9 10 11 12 13 14 15 16 17 18 19 20 Enter Quantity" at bounding box center [456, 199] width 54 height 18
click at [540, 202] on button "Add to Cart" at bounding box center [542, 199] width 112 height 18
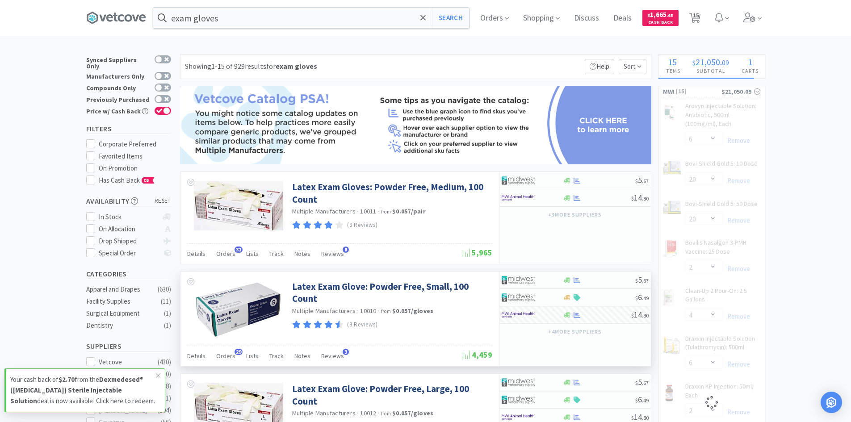
select select "3"
select select "1"
select select "10"
select select "4"
select select "10"
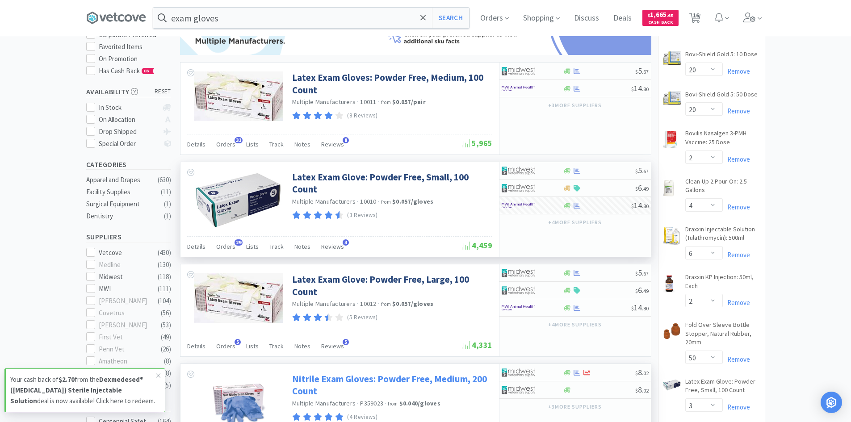
scroll to position [89, 0]
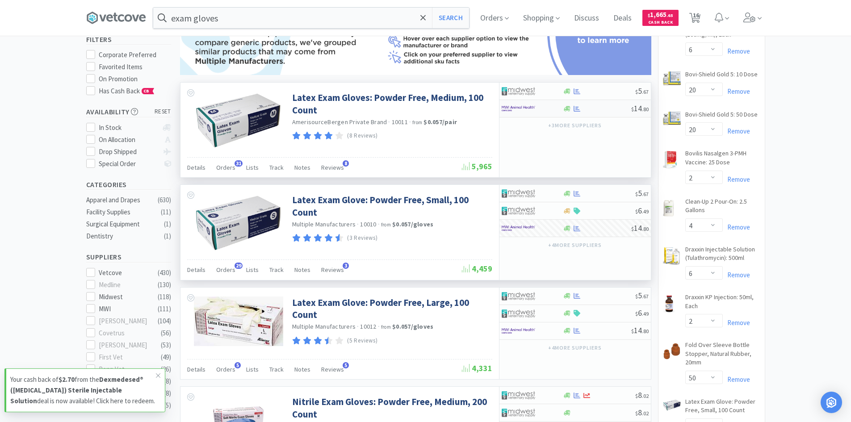
click at [595, 110] on div at bounding box center [597, 108] width 68 height 7
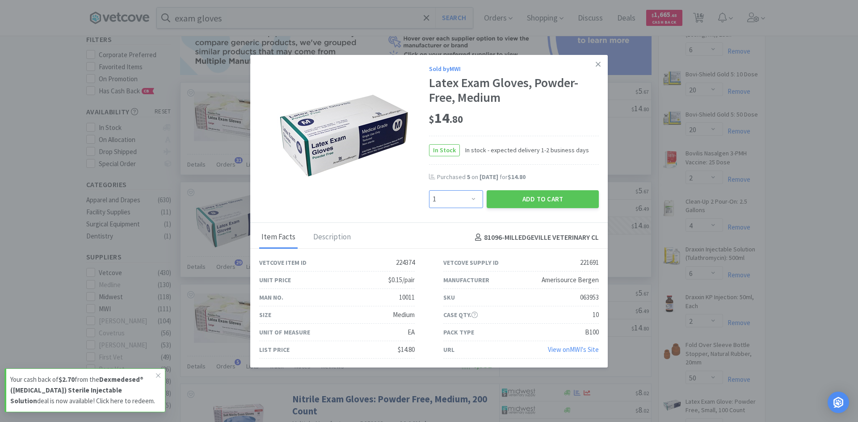
drag, startPoint x: 469, startPoint y: 199, endPoint x: 468, endPoint y: 193, distance: 5.5
click at [469, 199] on select "Enter Quantity 1 2 3 4 5 6 7 8 9 10 11 12 13 14 15 16 17 18 19 20 Enter Quantity" at bounding box center [456, 199] width 54 height 18
select select "3"
click at [429, 190] on select "Enter Quantity 1 2 3 4 5 6 7 8 9 10 11 12 13 14 15 16 17 18 19 20 Enter Quantity" at bounding box center [456, 199] width 54 height 18
click at [555, 199] on button "Add to Cart" at bounding box center [542, 199] width 112 height 18
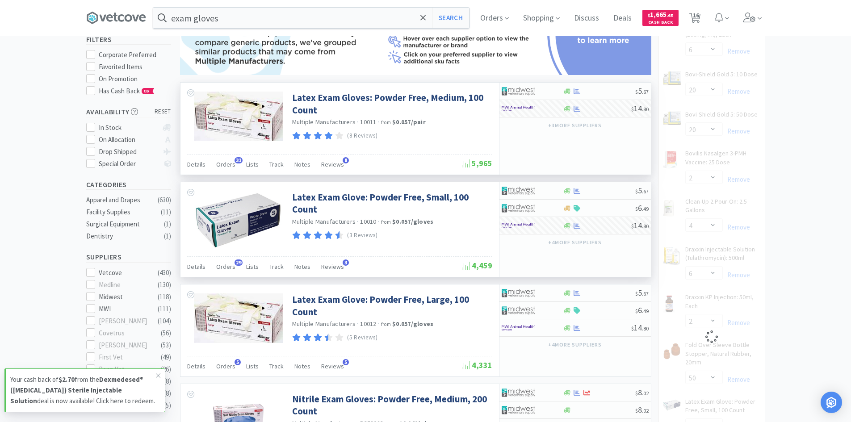
select select "3"
select select "1"
select select "10"
select select "4"
select select "10"
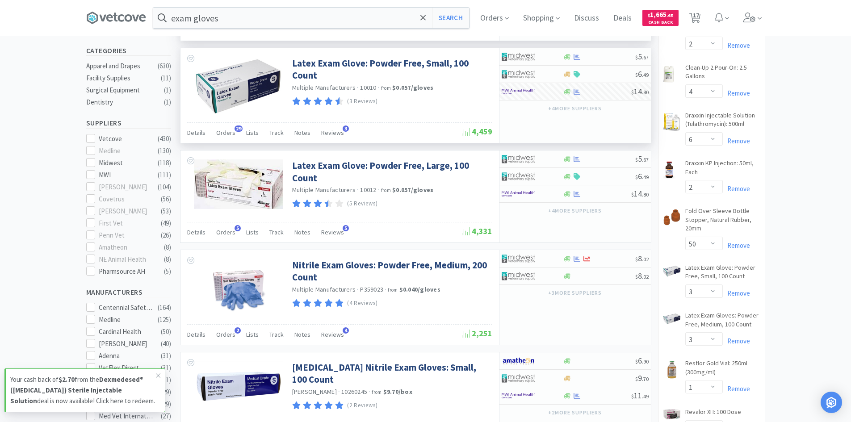
scroll to position [134, 0]
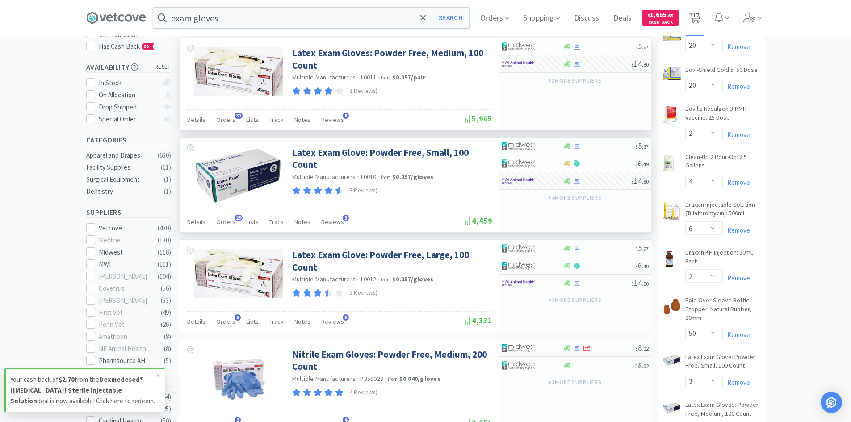
click at [699, 17] on span "17" at bounding box center [696, 15] width 6 height 36
select select "6"
select select "20"
select select "2"
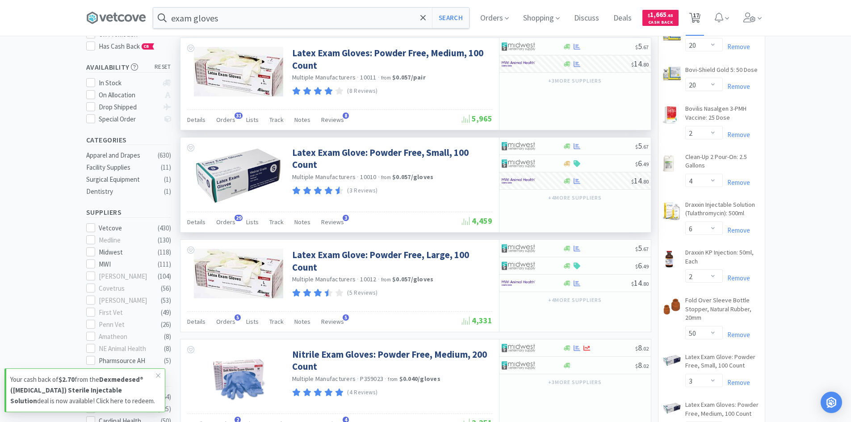
select select "4"
select select "6"
select select "2"
select select "50"
select select "3"
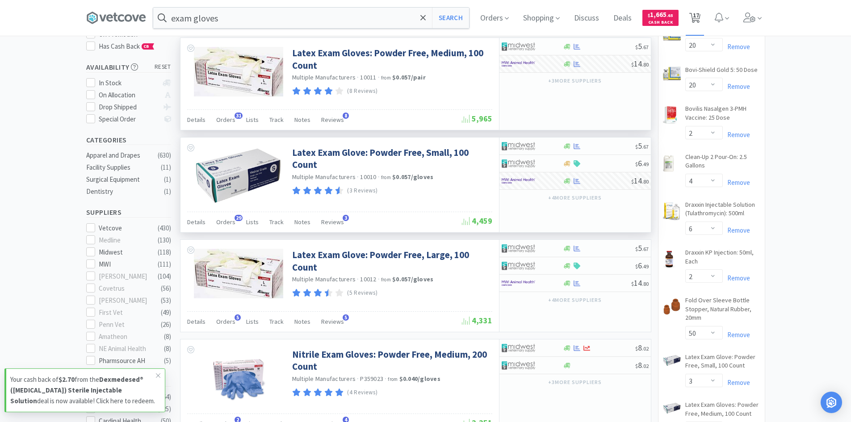
select select "3"
select select "1"
select select "10"
select select "4"
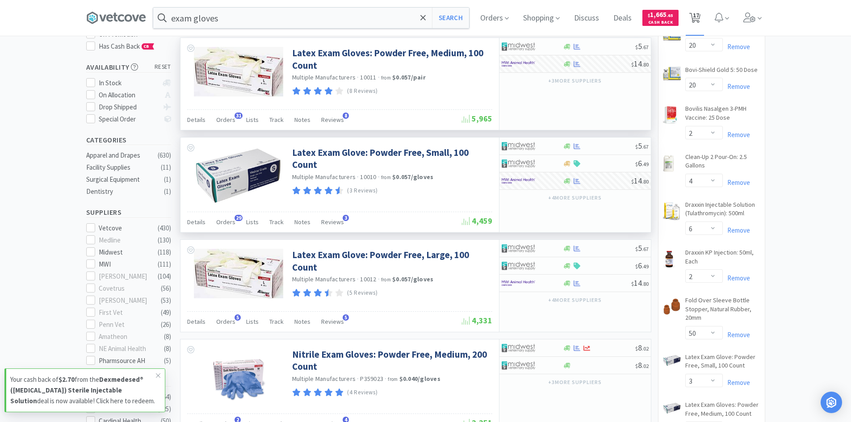
select select "10"
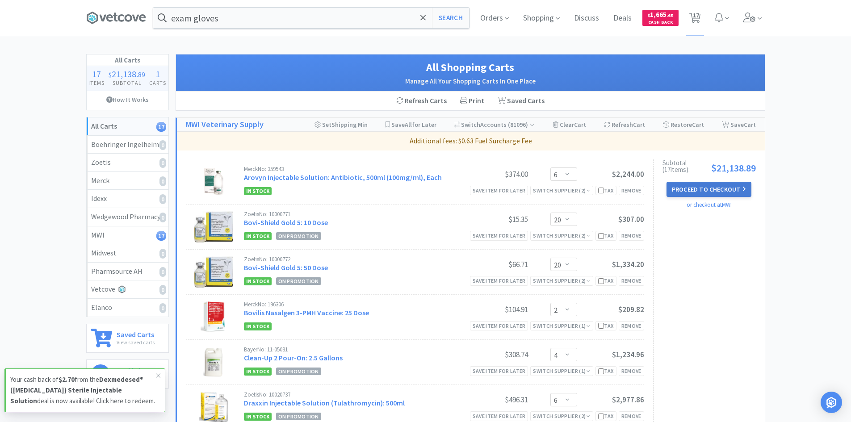
click at [690, 188] on button "Proceed to Checkout" at bounding box center [708, 189] width 85 height 15
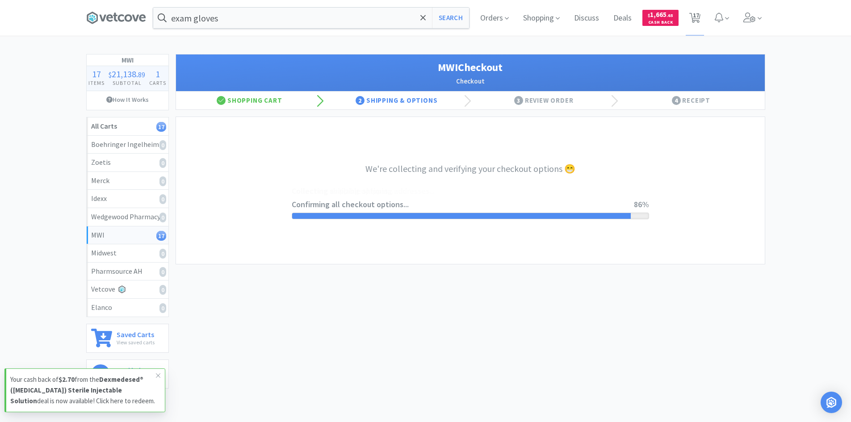
select select "STD_"
select select "FDX"
select select "2"
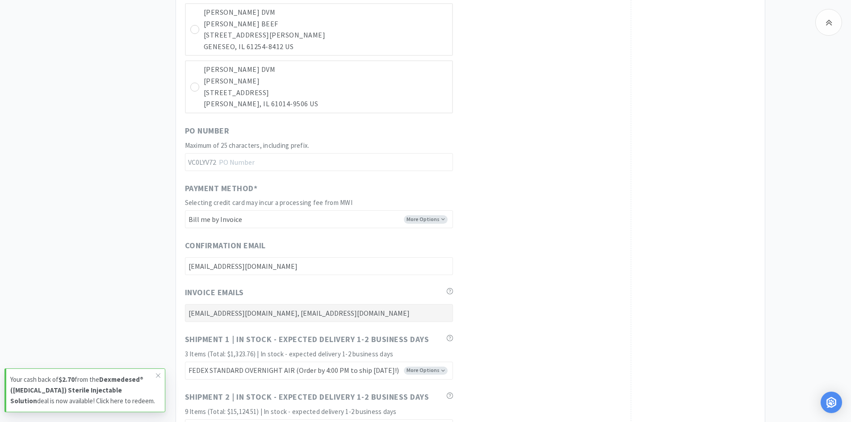
scroll to position [4511, 0]
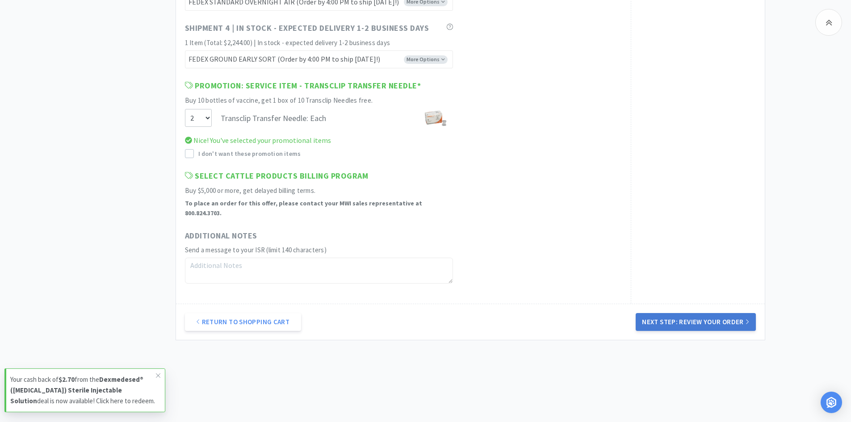
click at [719, 313] on button "Next Step: Review Your Order" at bounding box center [696, 322] width 120 height 18
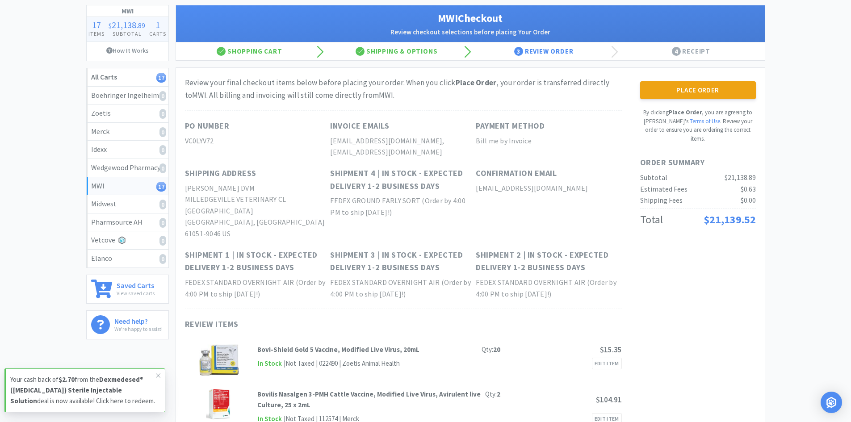
scroll to position [0, 0]
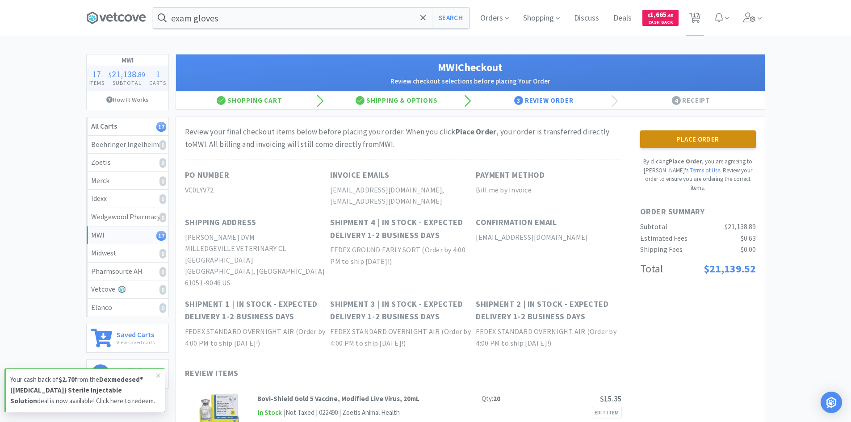
click at [714, 138] on button "Place Order" at bounding box center [698, 139] width 116 height 18
